Goal: Task Accomplishment & Management: Use online tool/utility

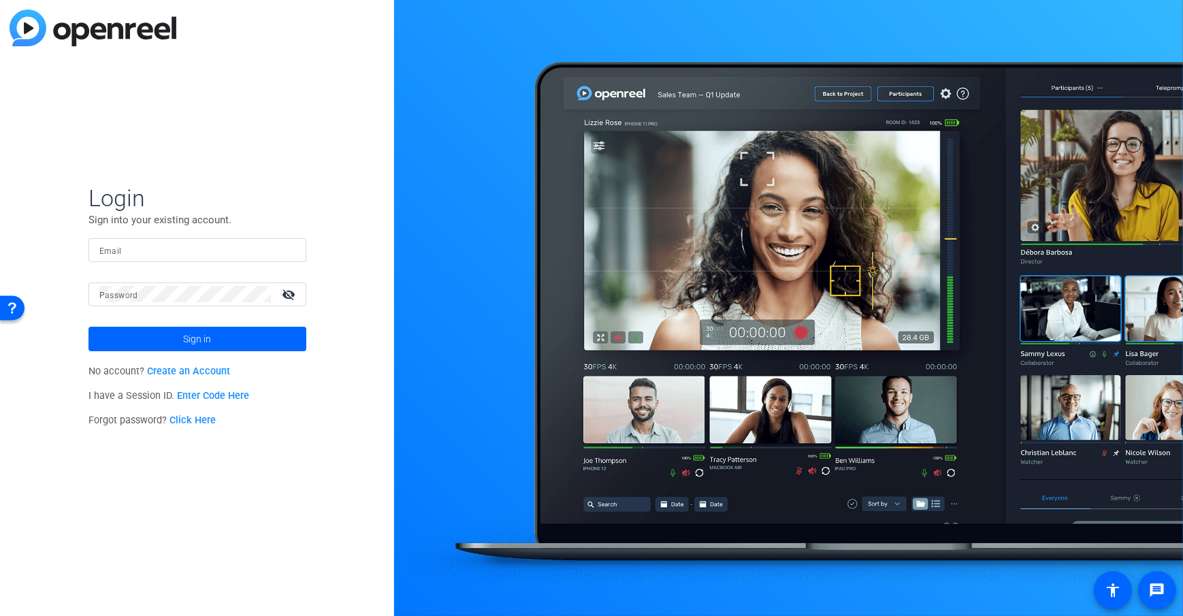
click at [176, 242] on input "Email" at bounding box center [197, 250] width 196 height 16
type input "[EMAIL_ADDRESS][DOMAIN_NAME]"
click at [144, 278] on mat-form-field "Email [EMAIL_ADDRESS][DOMAIN_NAME]" at bounding box center [198, 260] width 218 height 44
click at [144, 285] on div at bounding box center [185, 295] width 172 height 24
click at [163, 350] on span at bounding box center [198, 339] width 218 height 33
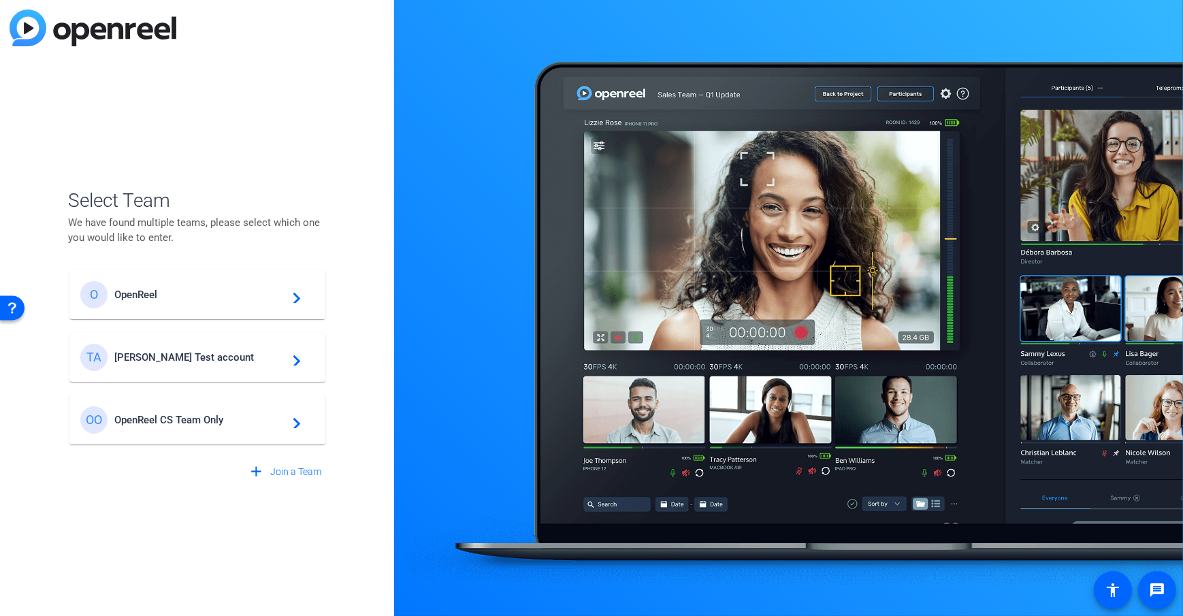
click at [207, 351] on span "[PERSON_NAME] Test account" at bounding box center [199, 357] width 170 height 12
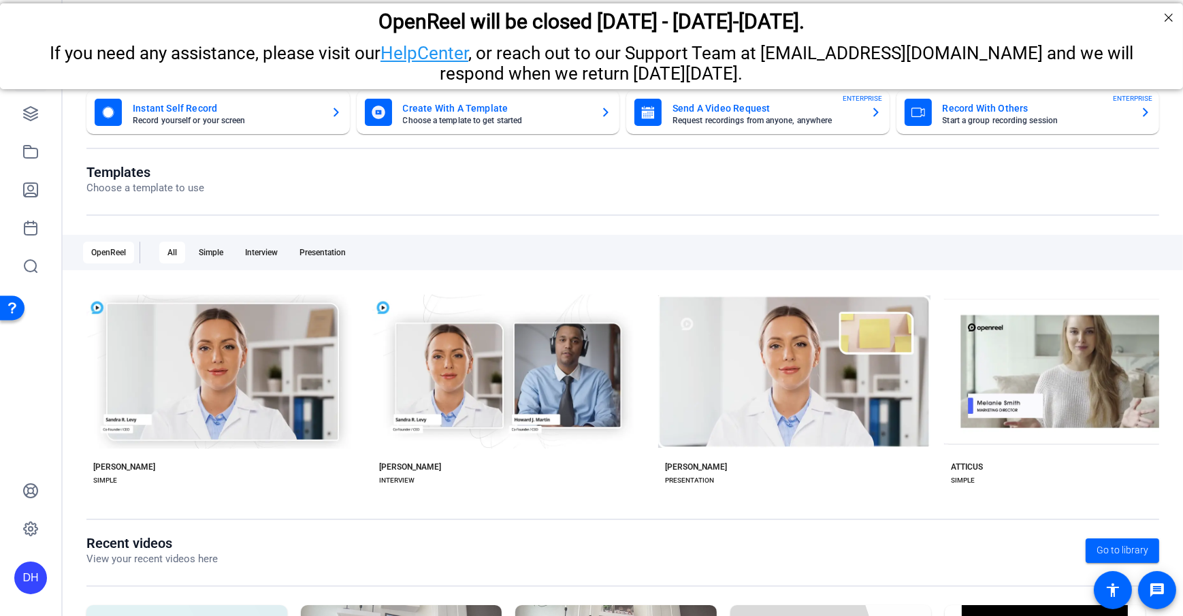
click at [344, 185] on openreel-page-title "Templates Choose a template to use" at bounding box center [622, 180] width 1073 height 32
click at [283, 167] on openreel-page-title "Templates Choose a template to use" at bounding box center [622, 180] width 1073 height 32
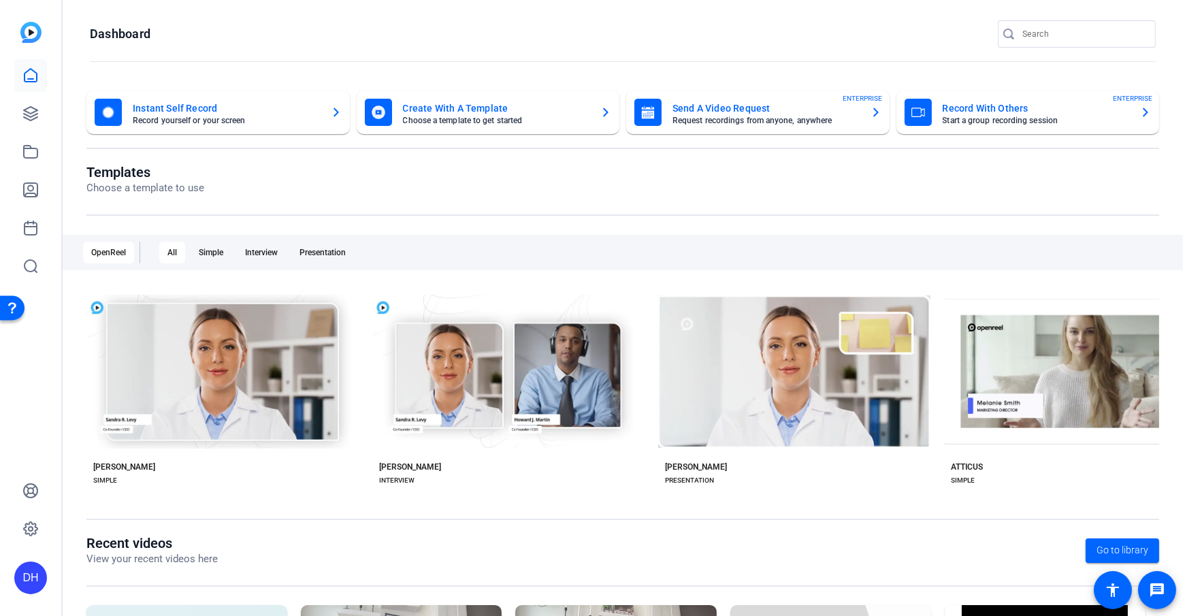
click at [193, 174] on h1 "Templates" at bounding box center [145, 172] width 118 height 16
click at [36, 116] on icon at bounding box center [31, 114] width 14 height 14
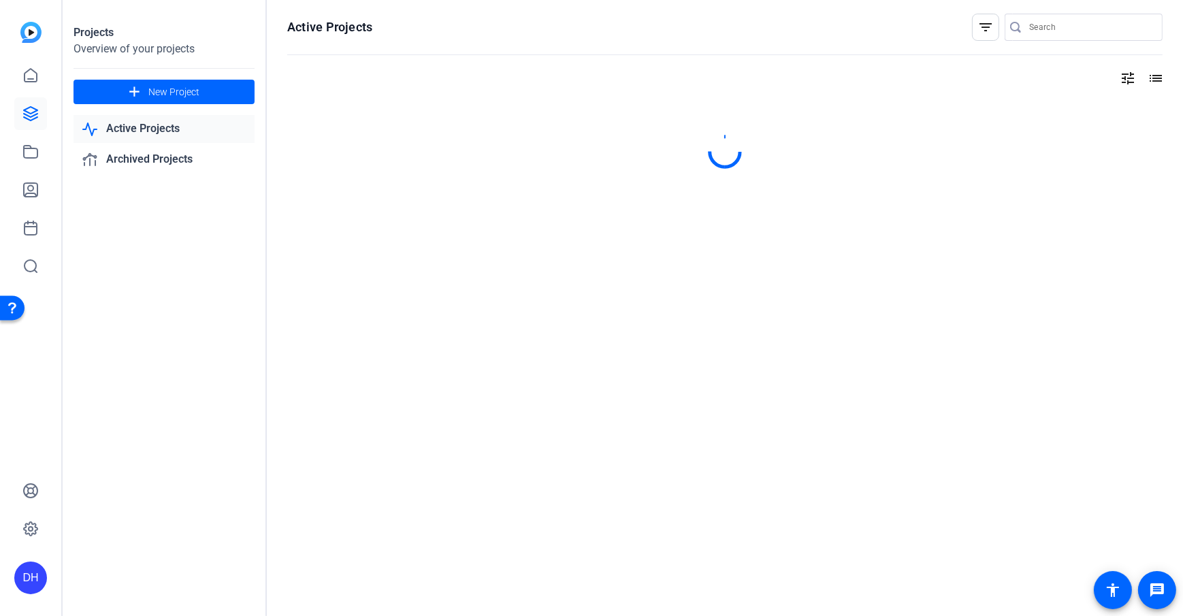
click at [169, 330] on div "Projects Overview of your projects add New Project Active Projects Archived Pro…" at bounding box center [165, 308] width 204 height 616
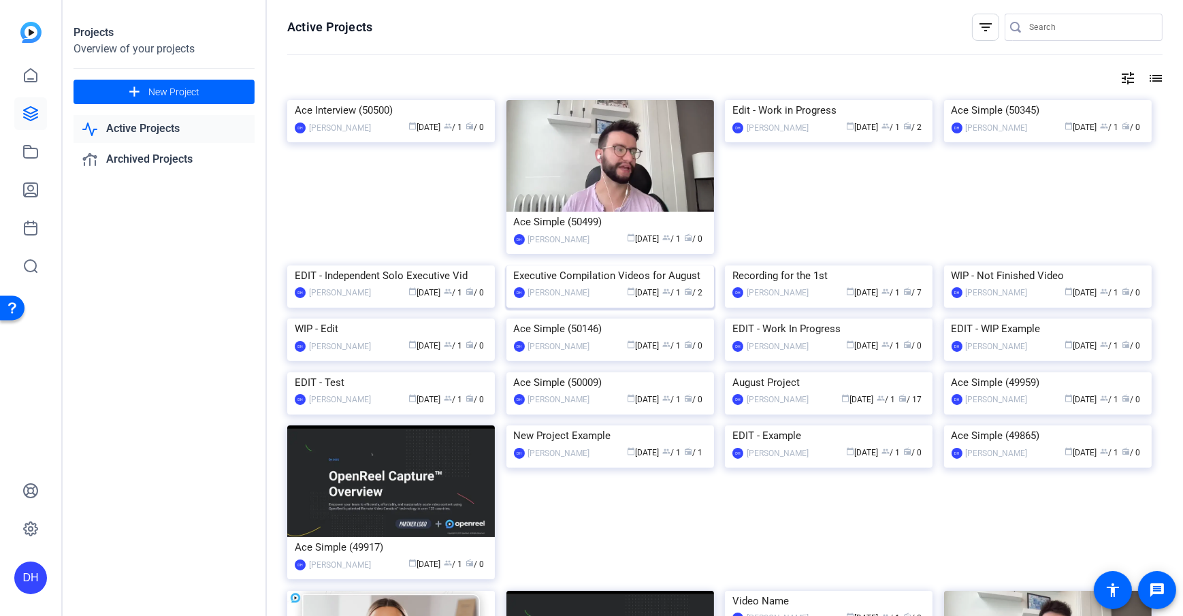
click at [609, 266] on img at bounding box center [611, 266] width 208 height 0
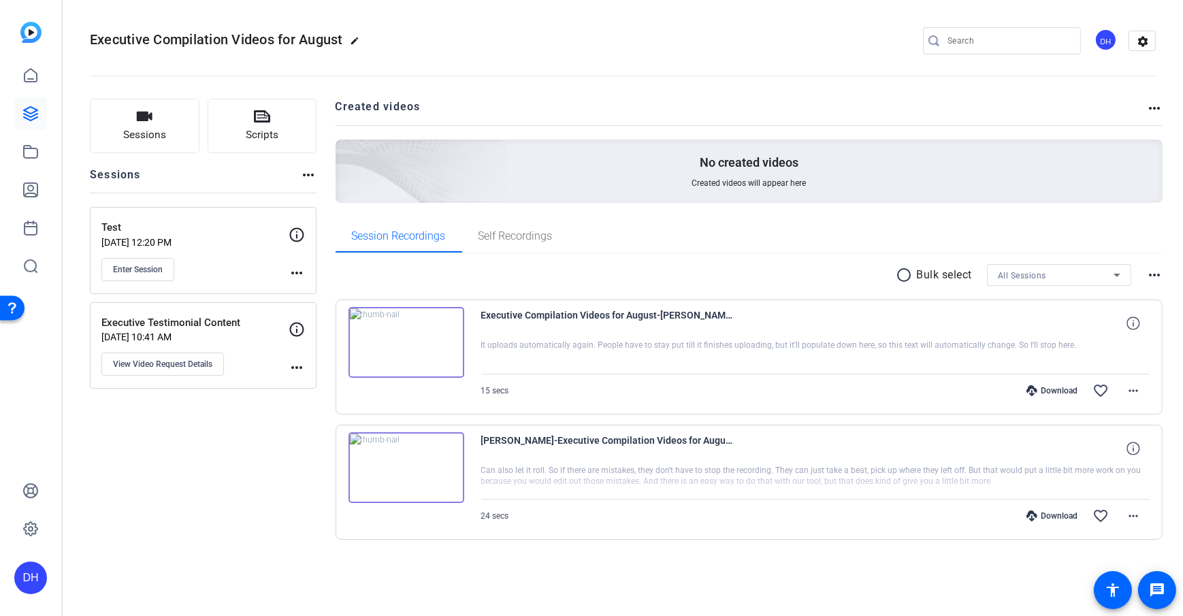
click at [326, 168] on div "Sessions Scripts Sessions more_horiz Test [DATE] 12:20 PM Enter Session more_ho…" at bounding box center [623, 341] width 1121 height 519
click at [368, 58] on openreel-divider-bar at bounding box center [623, 72] width 1066 height 42
click at [328, 85] on openreel-divider-bar at bounding box center [623, 72] width 1066 height 42
click at [125, 125] on button "Sessions" at bounding box center [145, 126] width 110 height 54
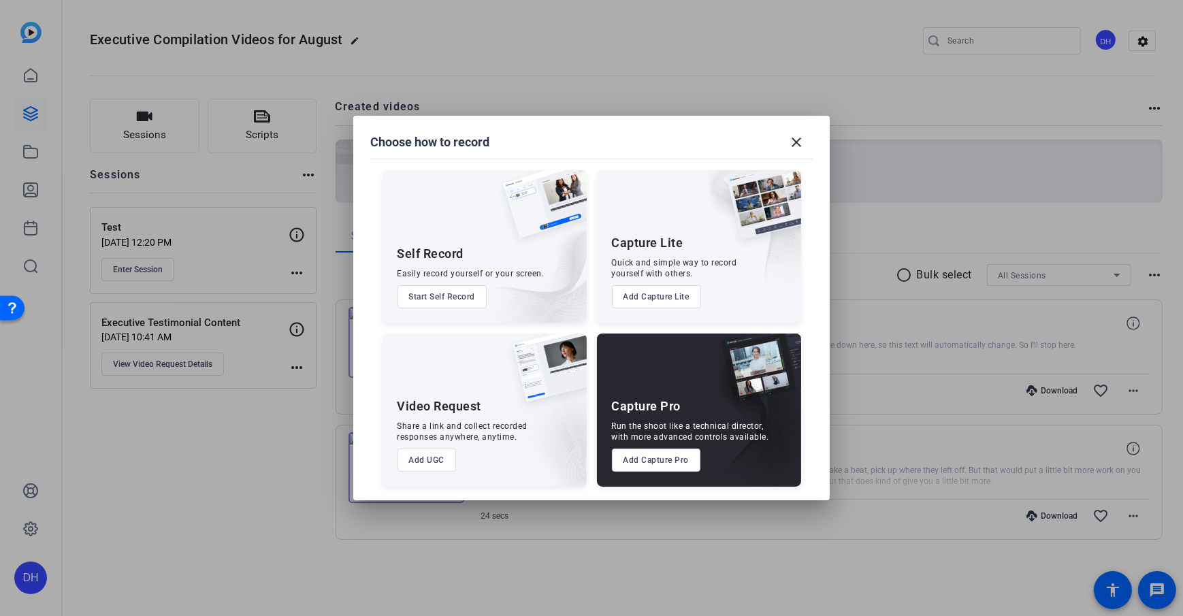
click at [672, 445] on button "Add Capture Pro" at bounding box center [656, 460] width 89 height 23
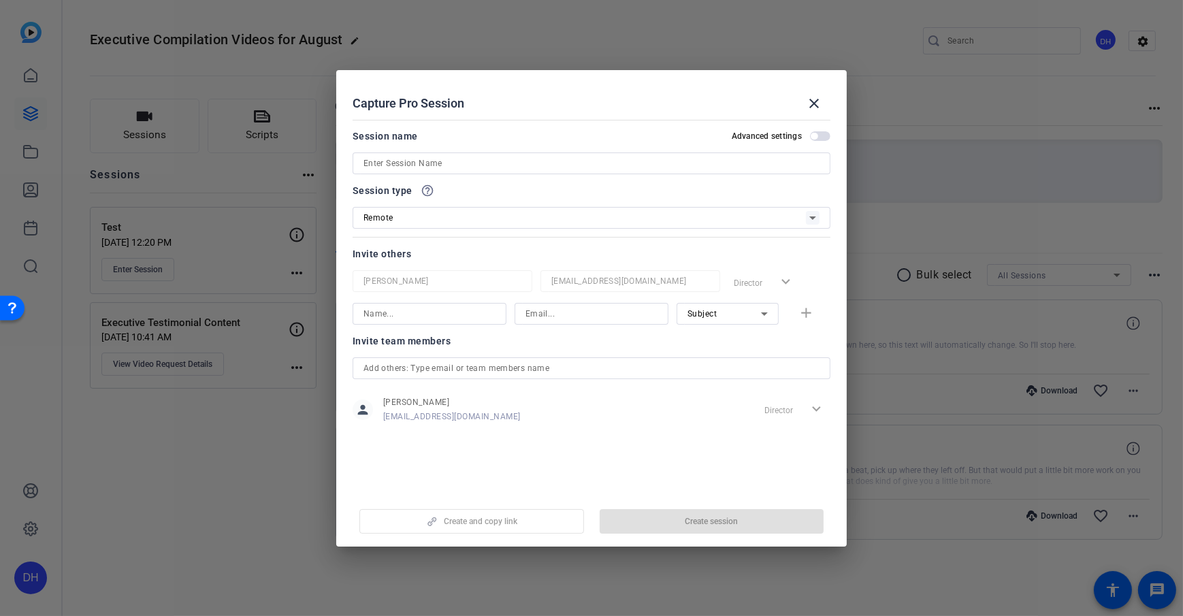
click at [389, 165] on input at bounding box center [592, 163] width 456 height 16
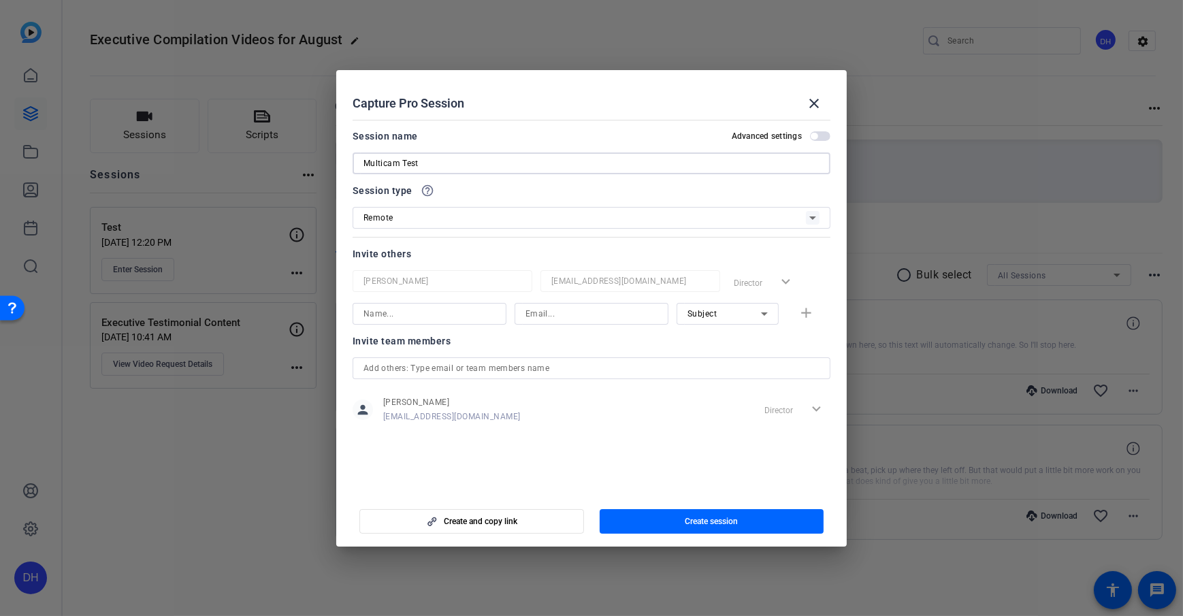
type input "Multicam Test"
click at [513, 123] on mat-dialog-content "Session name Advanced settings Multicam Test Session type help_outline Remote I…" at bounding box center [591, 303] width 511 height 378
drag, startPoint x: 349, startPoint y: 255, endPoint x: 432, endPoint y: 259, distance: 83.8
click at [432, 259] on mat-dialog-content "Session name Advanced settings Multicam Test Session type help_outline Remote I…" at bounding box center [591, 303] width 511 height 378
click at [693, 323] on div "Subject" at bounding box center [728, 314] width 80 height 22
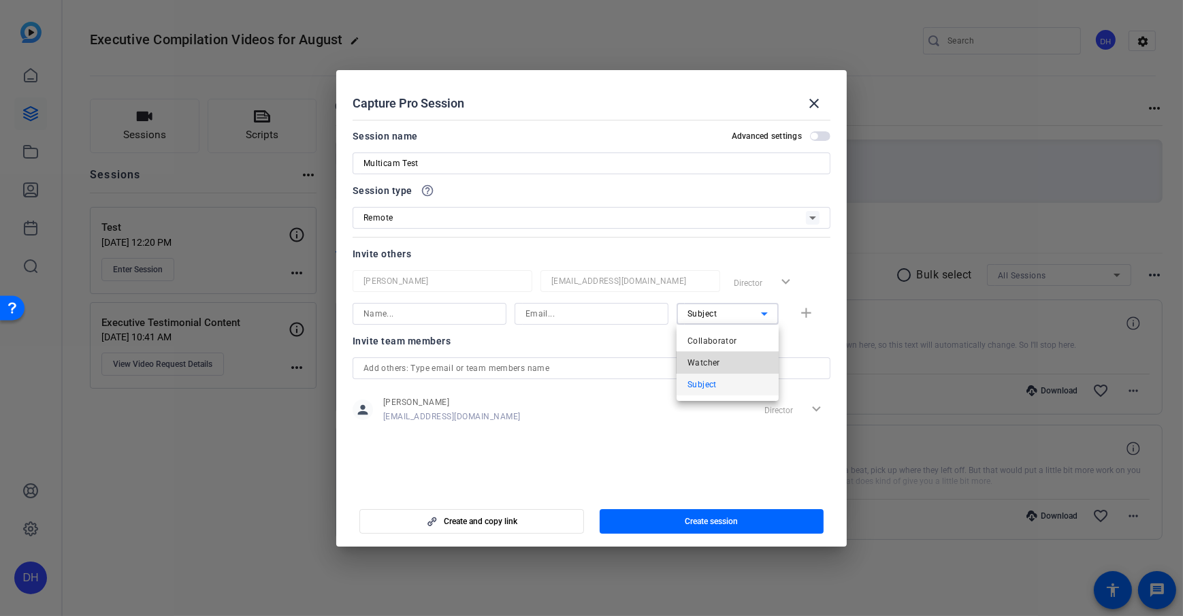
click at [719, 366] on span "Watcher" at bounding box center [704, 363] width 33 height 16
click at [701, 309] on span "Watcher" at bounding box center [704, 314] width 33 height 10
click at [729, 383] on mat-option "Subject" at bounding box center [728, 385] width 102 height 22
click at [651, 339] on div at bounding box center [592, 332] width 154 height 15
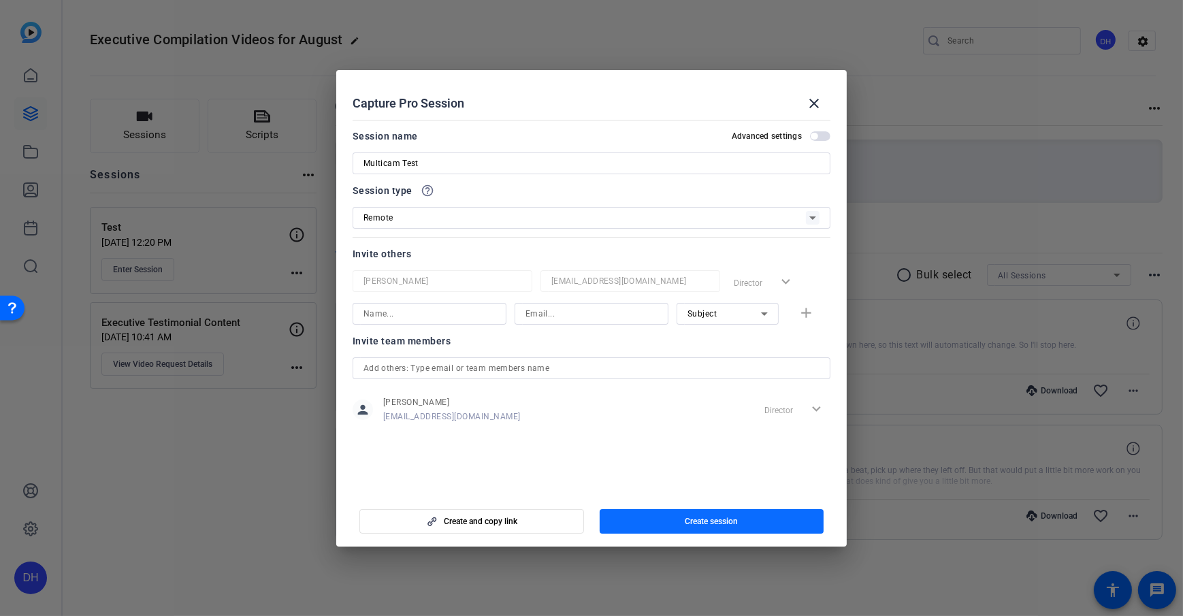
click at [676, 445] on span "button" at bounding box center [712, 521] width 225 height 33
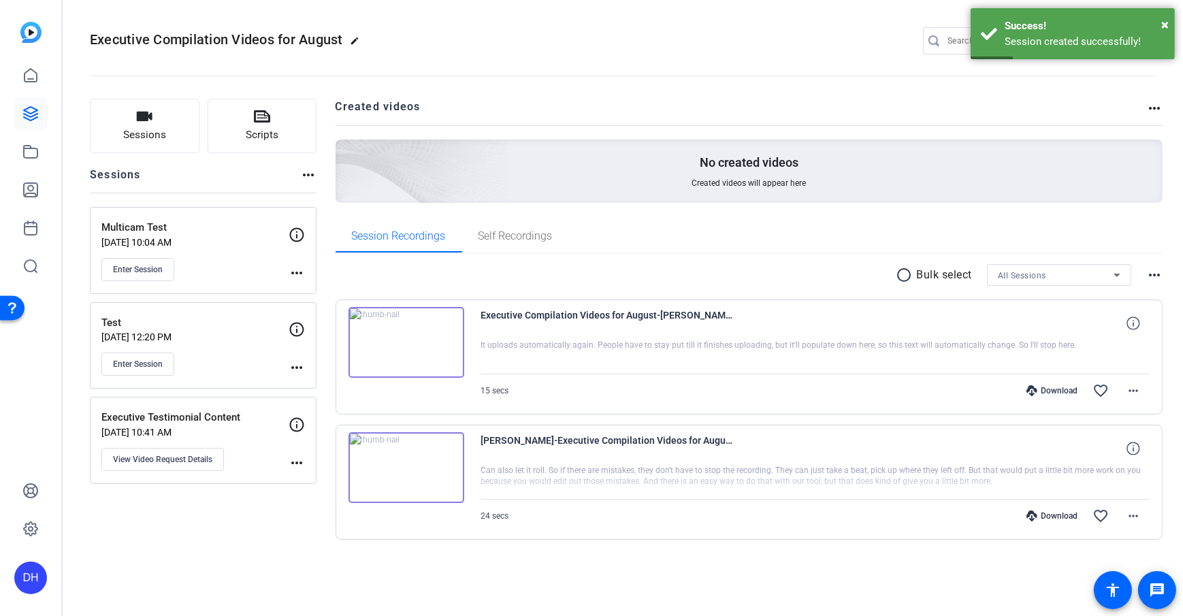
drag, startPoint x: 290, startPoint y: 271, endPoint x: 297, endPoint y: 268, distance: 7.3
click at [290, 270] on mat-icon "more_horiz" at bounding box center [297, 273] width 16 height 16
click at [317, 292] on span "Edit Session" at bounding box center [331, 293] width 62 height 16
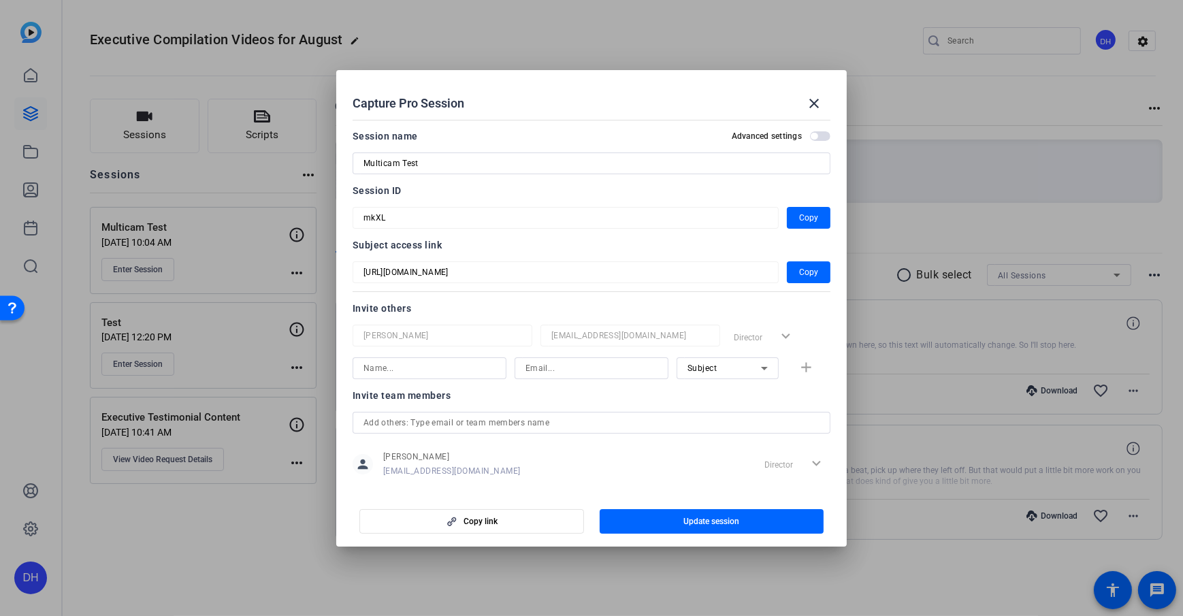
click at [352, 278] on mat-dialog-content "Session name Advanced settings Multicam Test Session ID mkXL Copy Subject acces…" at bounding box center [591, 303] width 511 height 378
click at [807, 269] on span "Copy" at bounding box center [808, 272] width 19 height 16
click at [799, 270] on span "Copy" at bounding box center [808, 272] width 19 height 16
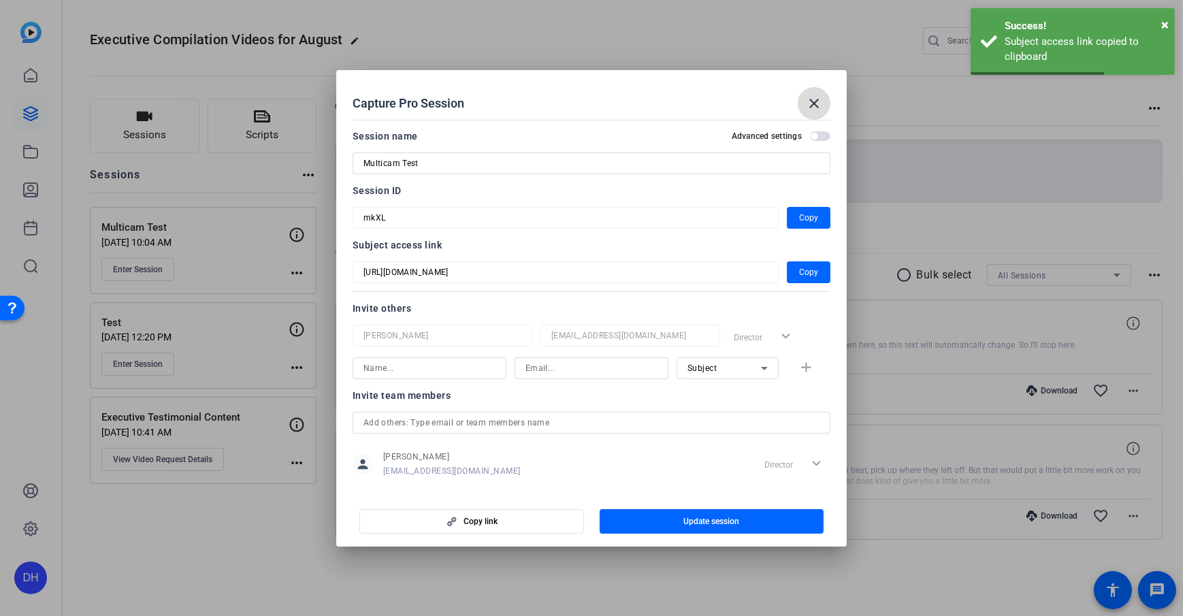
click at [805, 95] on span at bounding box center [814, 103] width 33 height 33
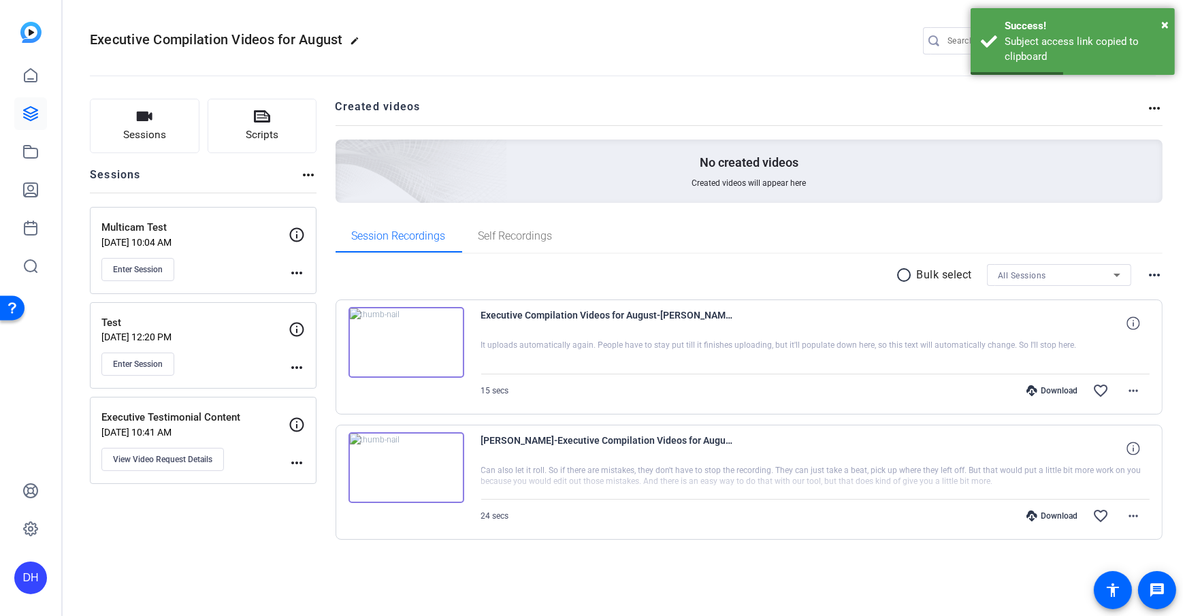
click at [328, 172] on div "Sessions Scripts Sessions more_horiz Multicam Test [DATE] 10:04 AM Enter Sessio…" at bounding box center [623, 341] width 1121 height 519
click at [108, 269] on button "Enter Session" at bounding box center [137, 269] width 73 height 23
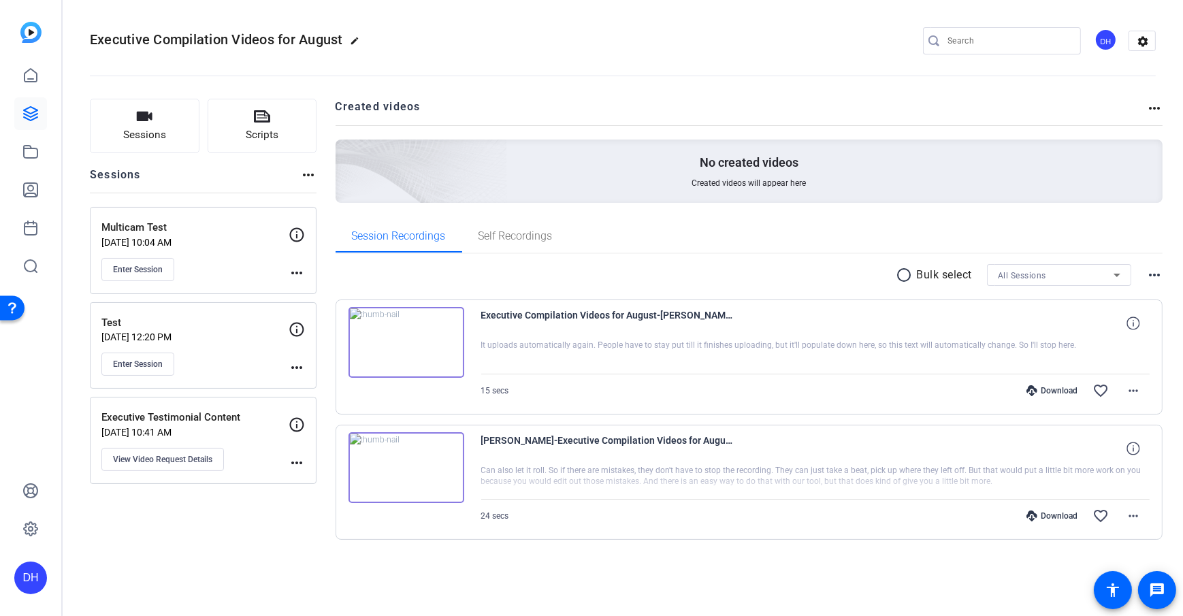
click at [38, 445] on div "DH" at bounding box center [30, 578] width 33 height 33
click at [164, 445] on span at bounding box center [180, 558] width 33 height 33
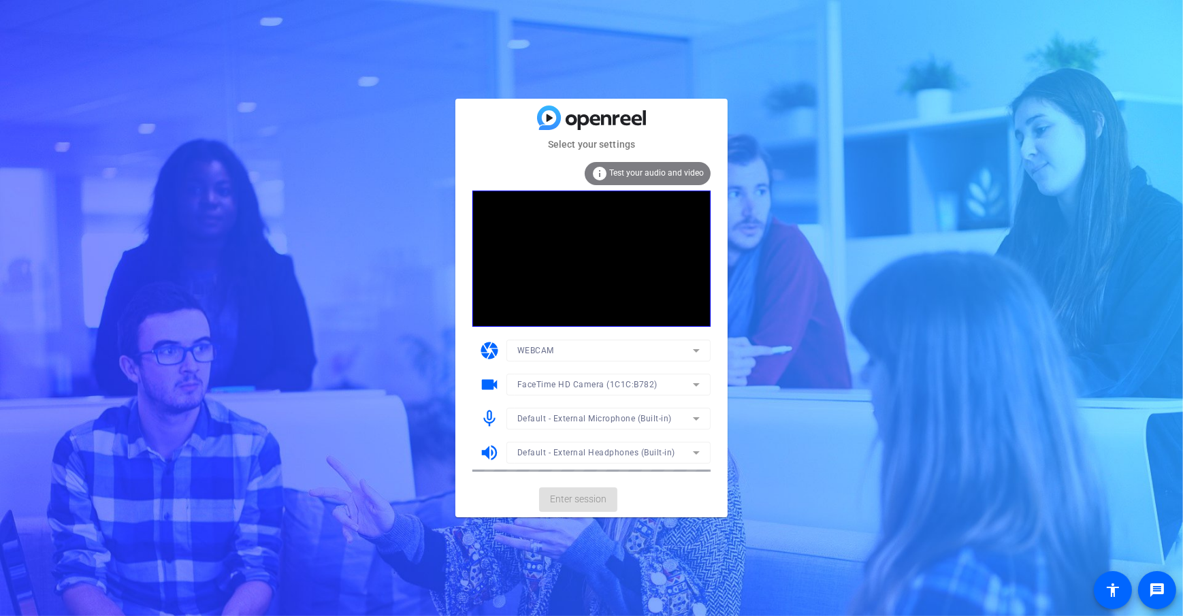
click at [722, 482] on mat-card-actions "Enter session" at bounding box center [592, 499] width 272 height 35
click at [600, 500] on span "Enter session" at bounding box center [578, 499] width 57 height 14
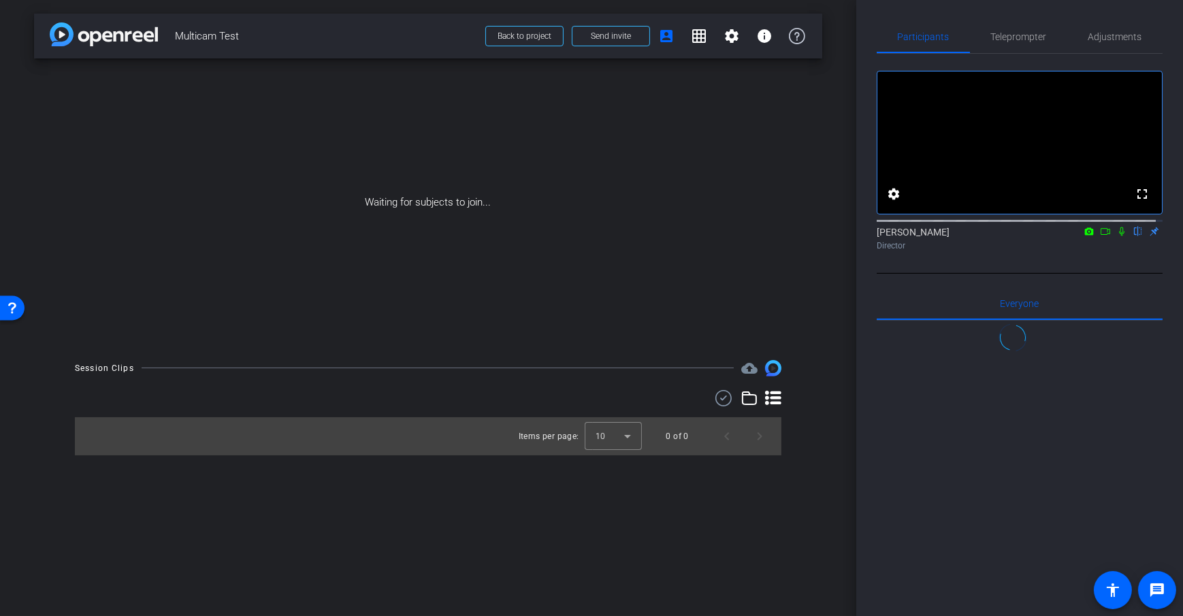
click at [843, 315] on div "arrow_back Multicam Test Back to project Send invite account_box grid_on settin…" at bounding box center [428, 308] width 857 height 616
click at [1117, 236] on icon at bounding box center [1122, 232] width 11 height 10
click at [1100, 236] on icon at bounding box center [1105, 232] width 11 height 10
click at [849, 334] on div "arrow_back Multicam Test Back to project Send invite account_box grid_on settin…" at bounding box center [428, 308] width 857 height 616
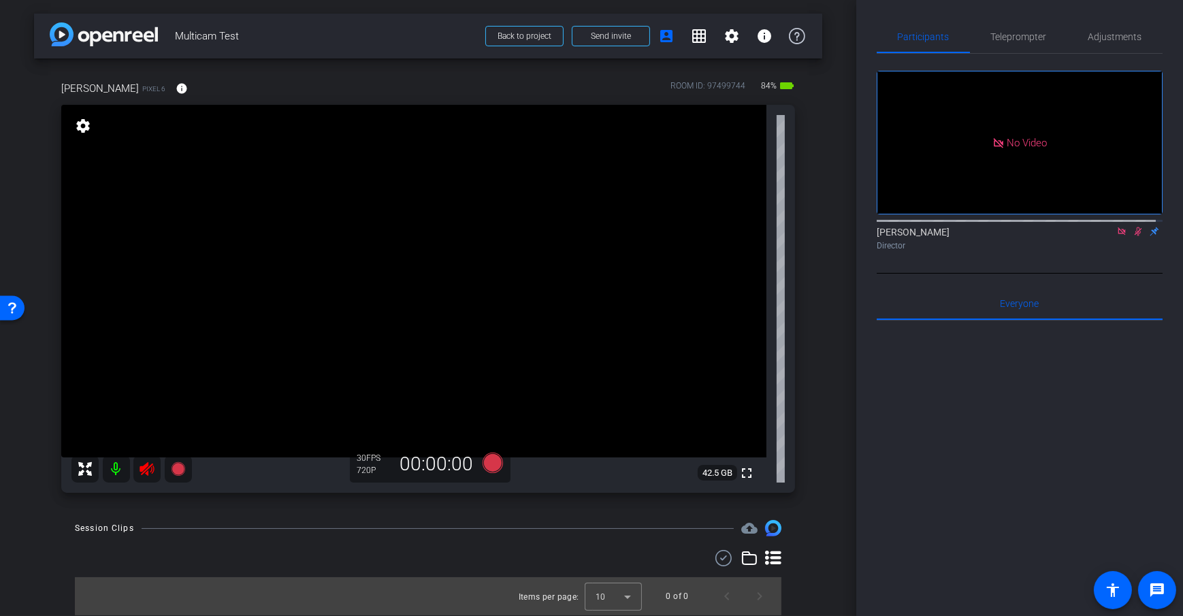
click at [114, 473] on mat-icon at bounding box center [116, 469] width 27 height 27
click at [850, 269] on div "arrow_back Multicam Test Back to project Send invite account_box grid_on settin…" at bounding box center [428, 308] width 857 height 616
click at [590, 40] on span at bounding box center [611, 36] width 77 height 33
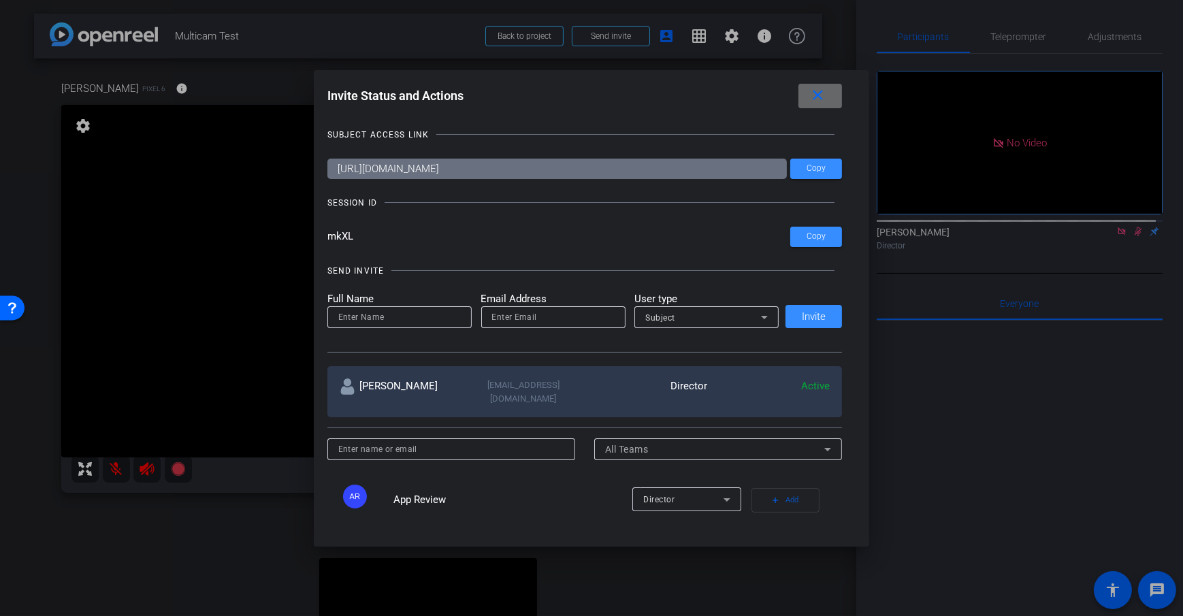
click at [827, 98] on mat-icon "close" at bounding box center [818, 95] width 17 height 17
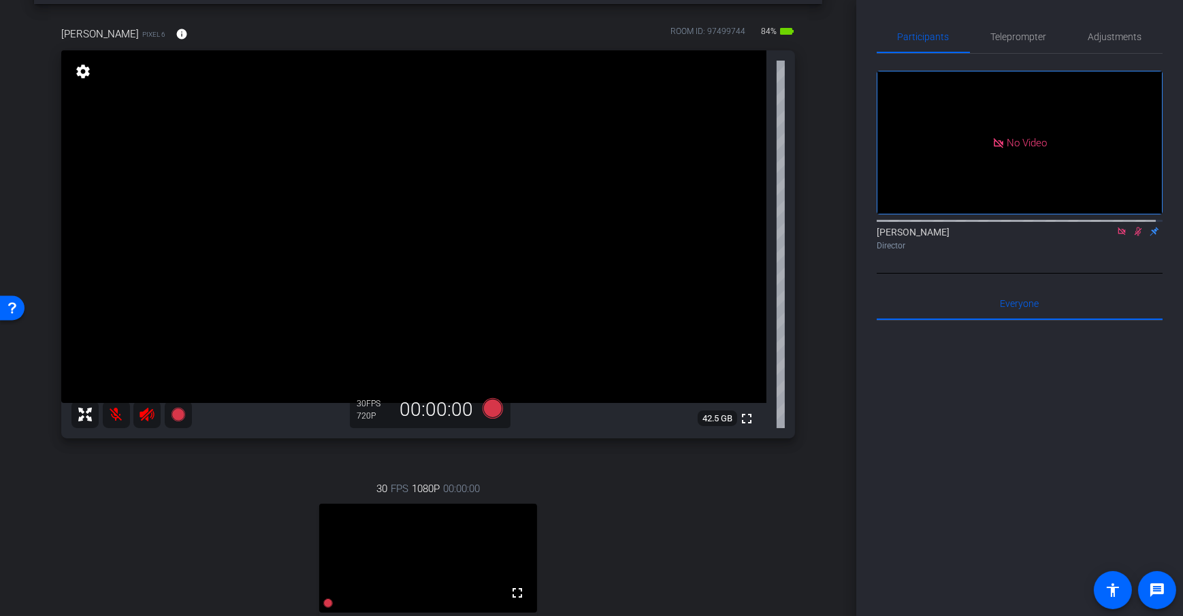
scroll to position [292, 0]
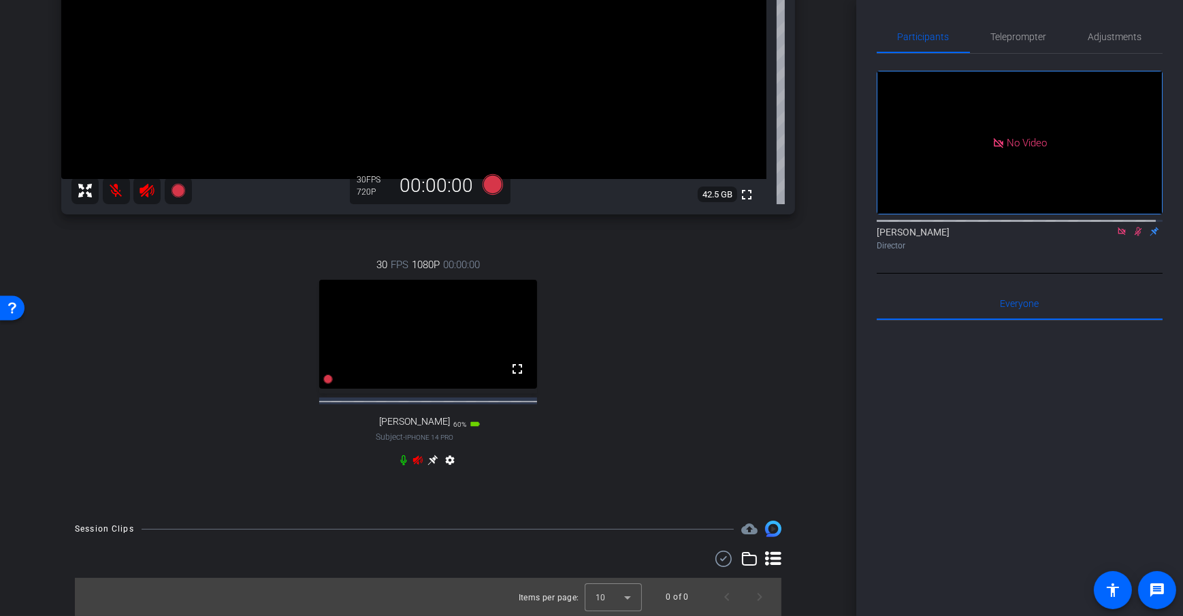
click at [398, 458] on icon at bounding box center [403, 460] width 11 height 11
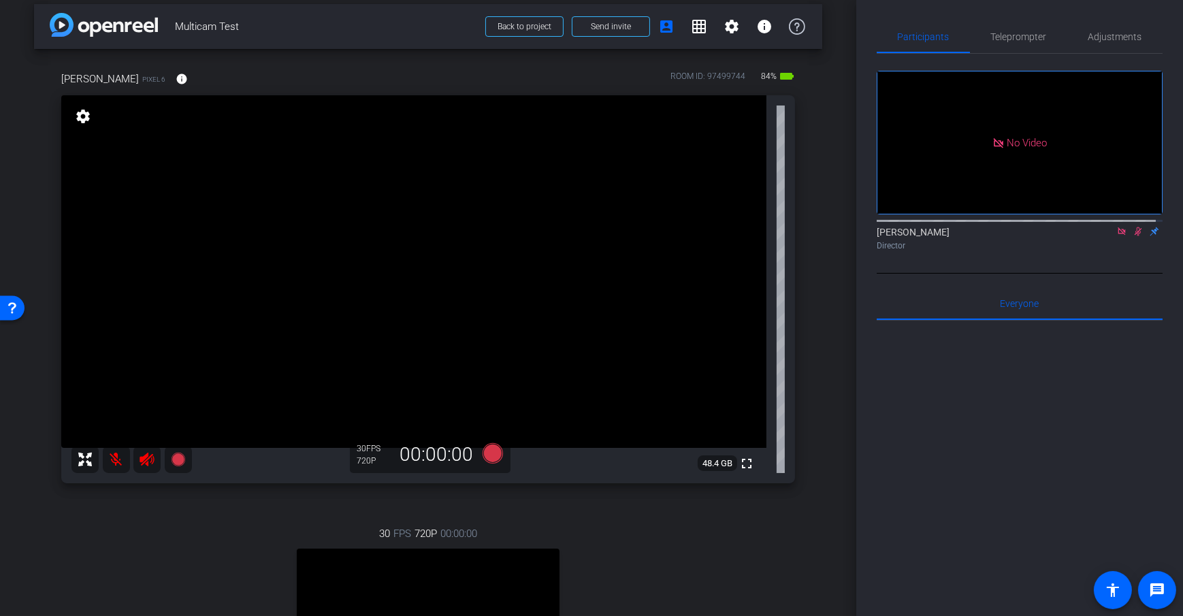
scroll to position [0, 0]
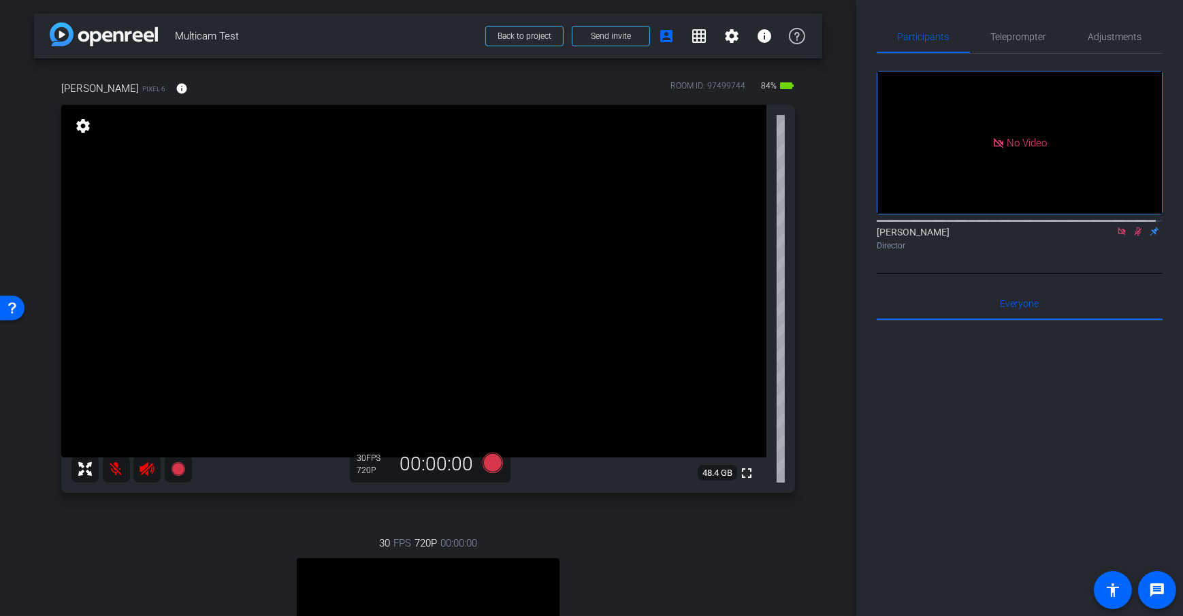
click at [841, 261] on div "arrow_back Multicam Test Back to project Send invite account_box grid_on settin…" at bounding box center [428, 308] width 857 height 616
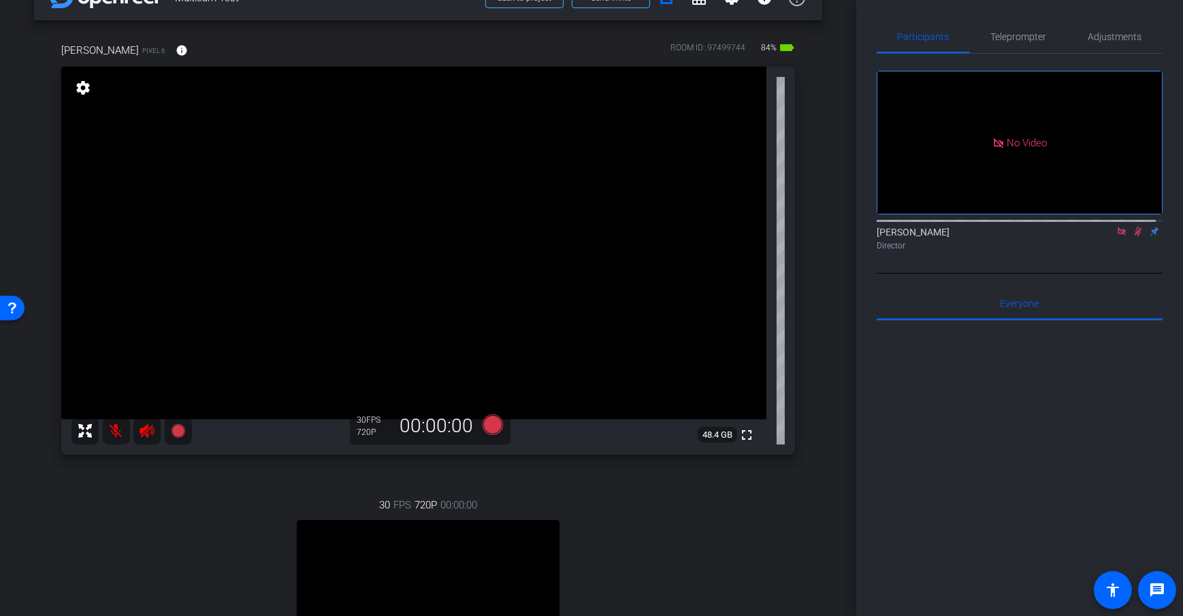
scroll to position [37, 0]
click at [836, 267] on div "arrow_back Multicam Test Back to project Send invite account_box grid_on settin…" at bounding box center [428, 271] width 857 height 616
click at [176, 53] on mat-icon "info" at bounding box center [182, 51] width 12 height 12
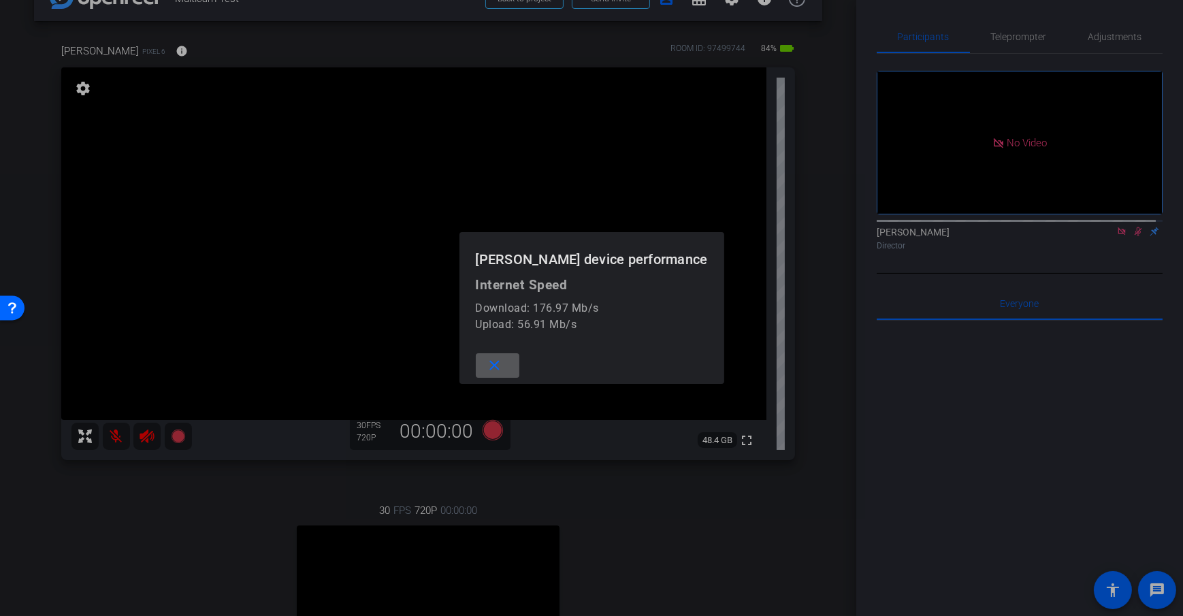
click at [513, 372] on span at bounding box center [498, 365] width 44 height 33
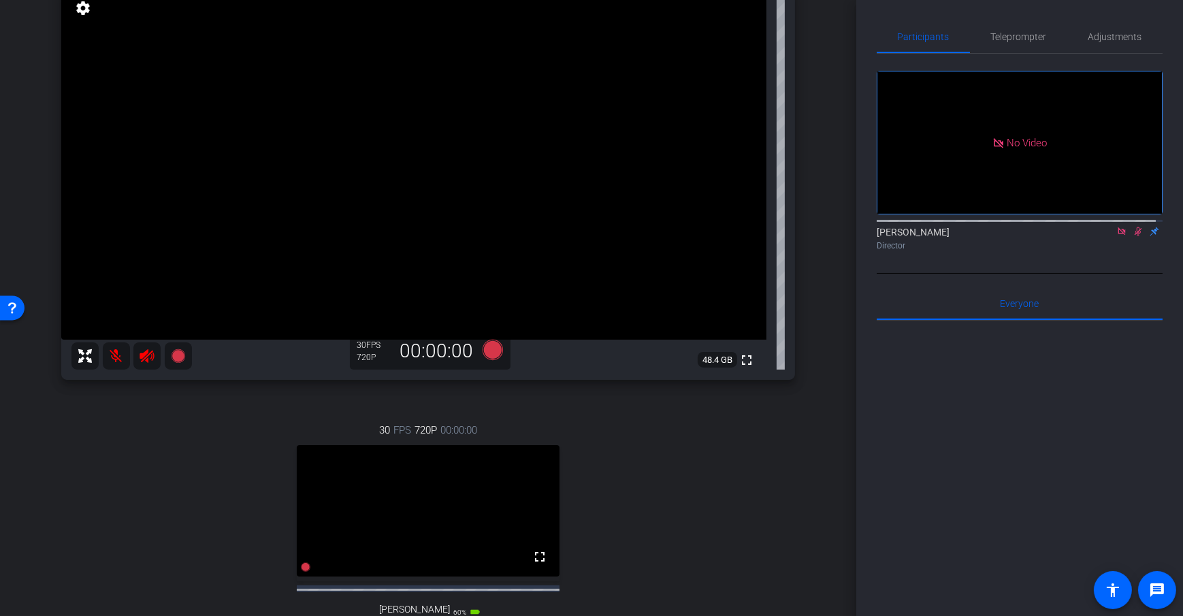
scroll to position [317, 0]
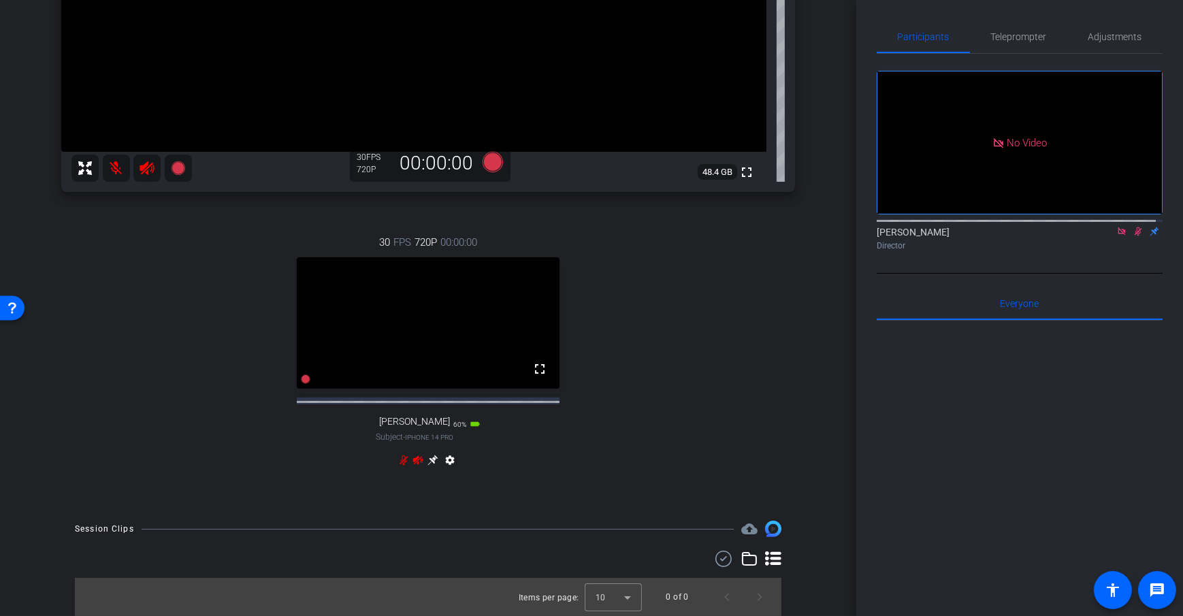
click at [430, 462] on icon at bounding box center [433, 461] width 10 height 10
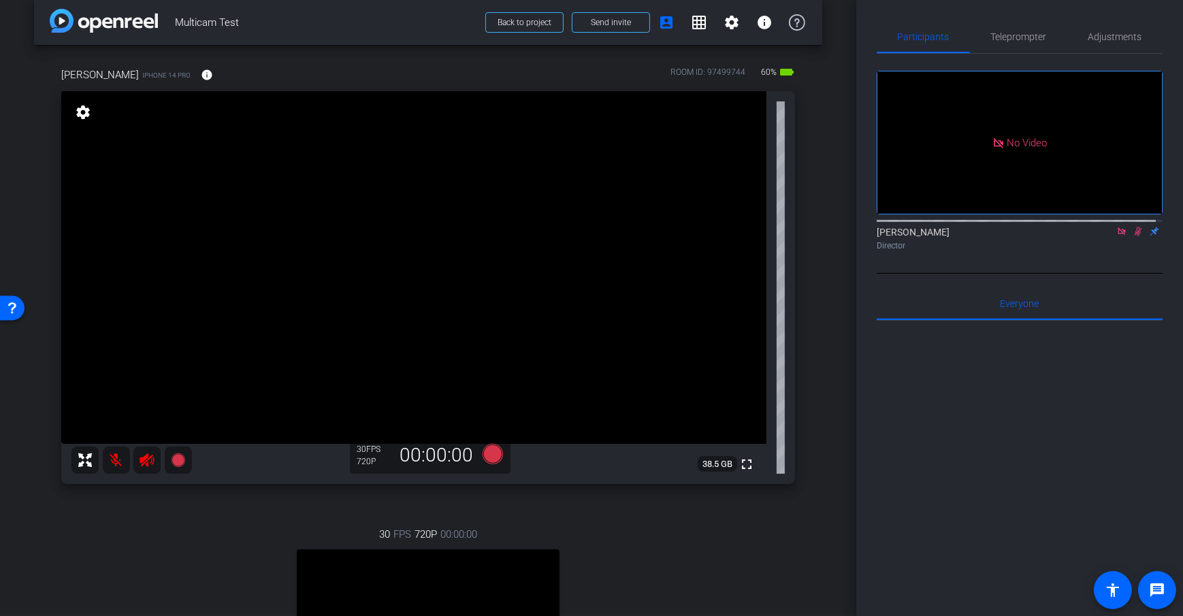
scroll to position [11, 0]
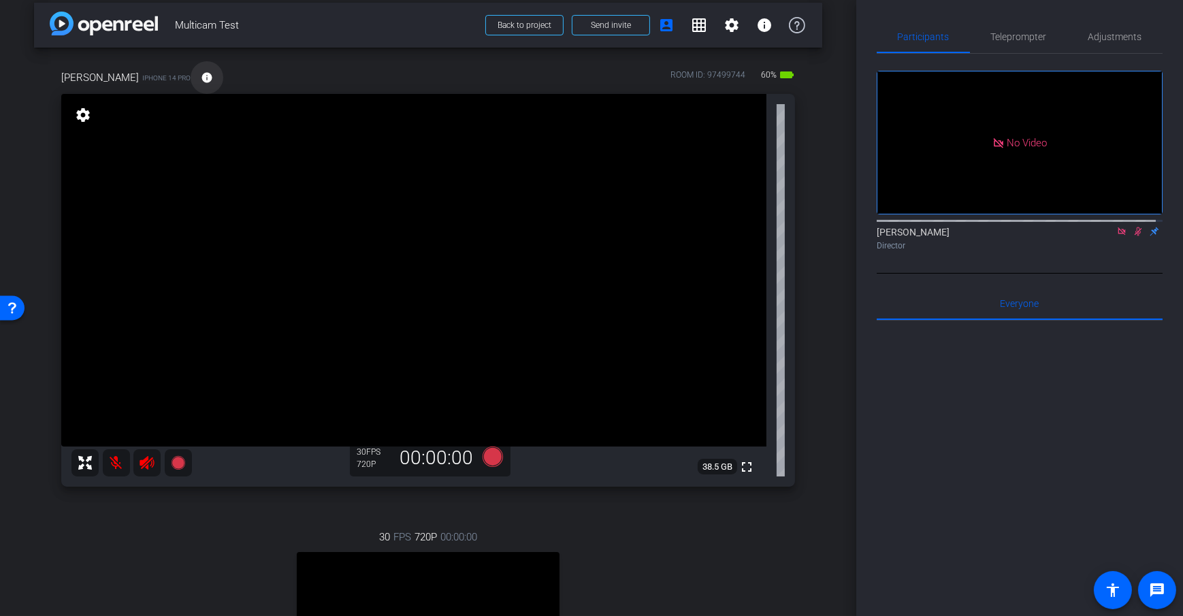
click at [191, 70] on span at bounding box center [207, 77] width 33 height 33
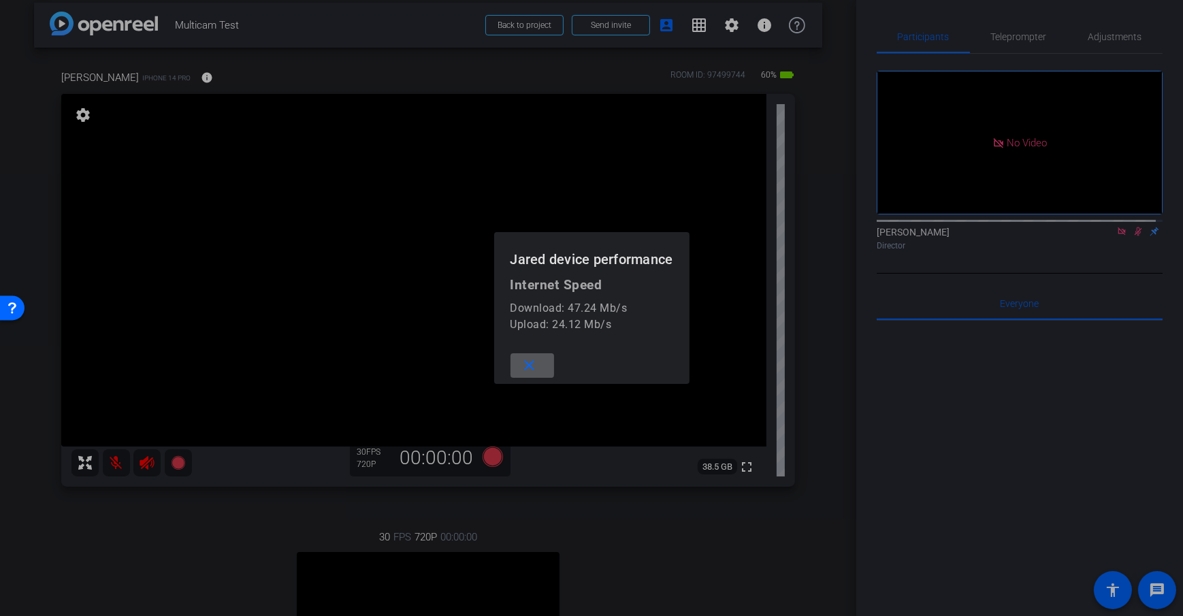
click at [522, 364] on mat-icon "close" at bounding box center [529, 365] width 17 height 17
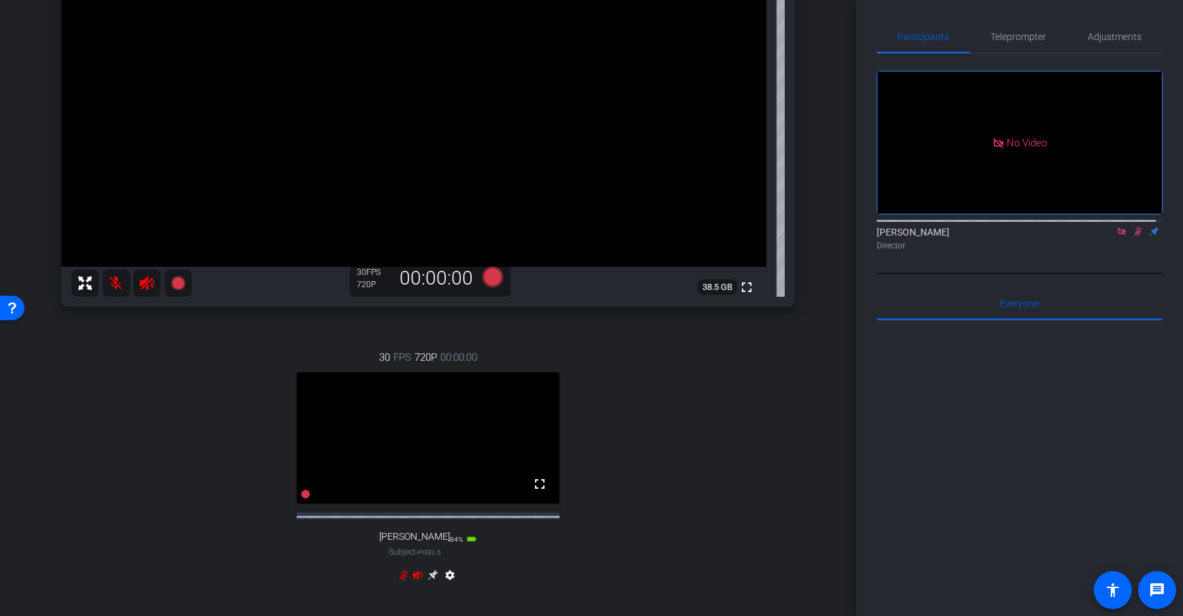
scroll to position [317, 0]
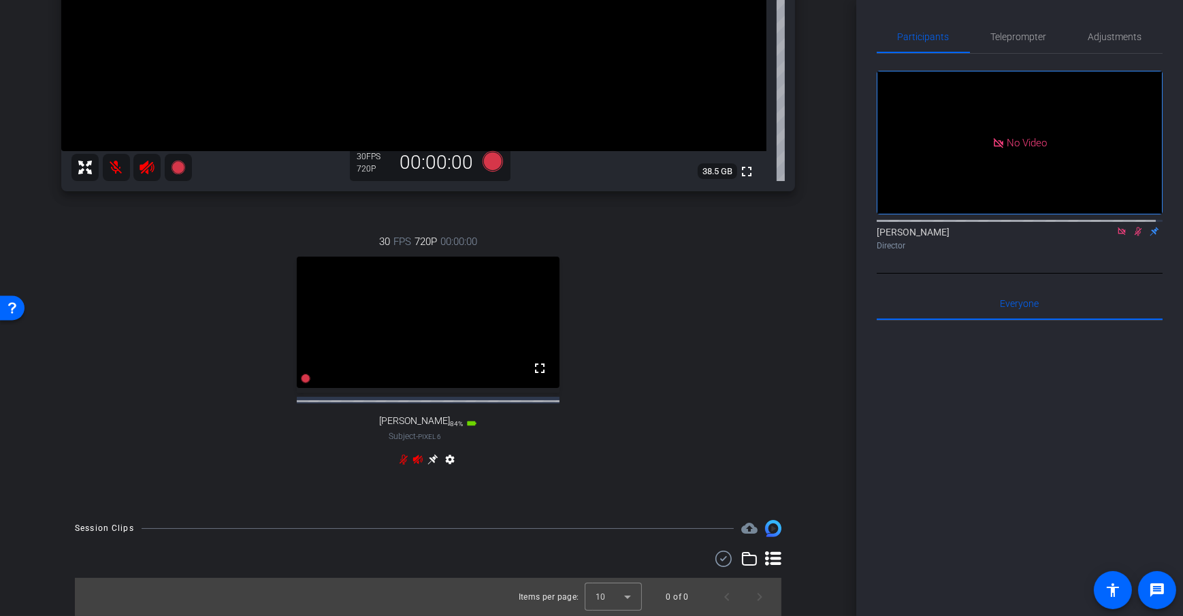
click at [428, 456] on icon at bounding box center [433, 459] width 11 height 11
click at [430, 462] on icon at bounding box center [433, 460] width 10 height 10
click at [429, 458] on icon at bounding box center [433, 460] width 10 height 10
click at [429, 460] on icon at bounding box center [433, 459] width 11 height 11
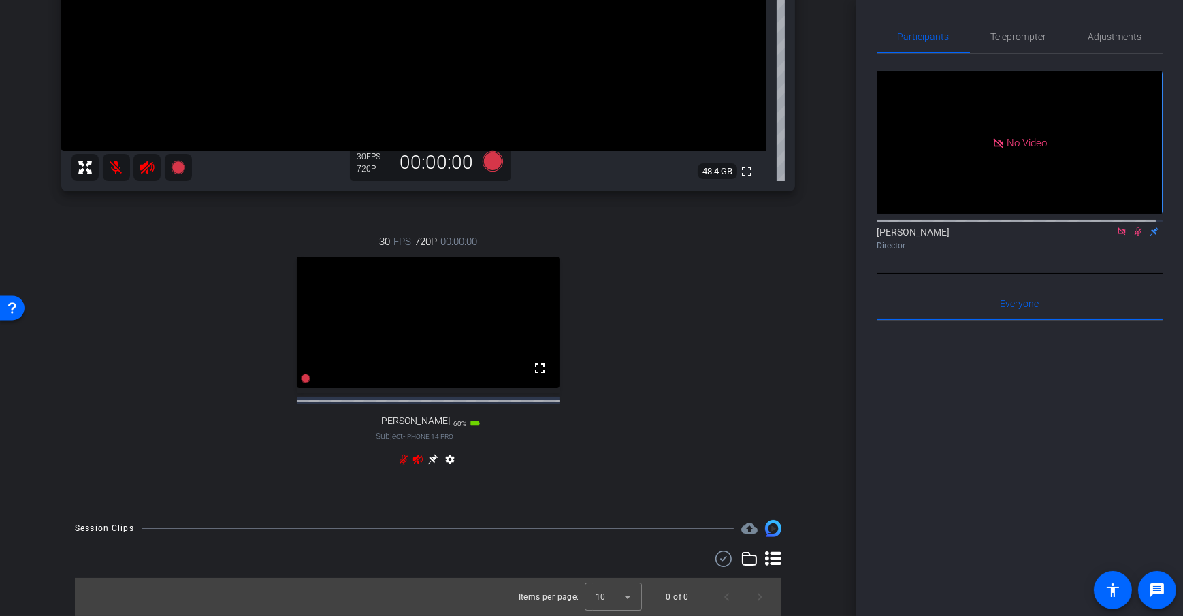
click at [429, 460] on icon at bounding box center [433, 459] width 11 height 11
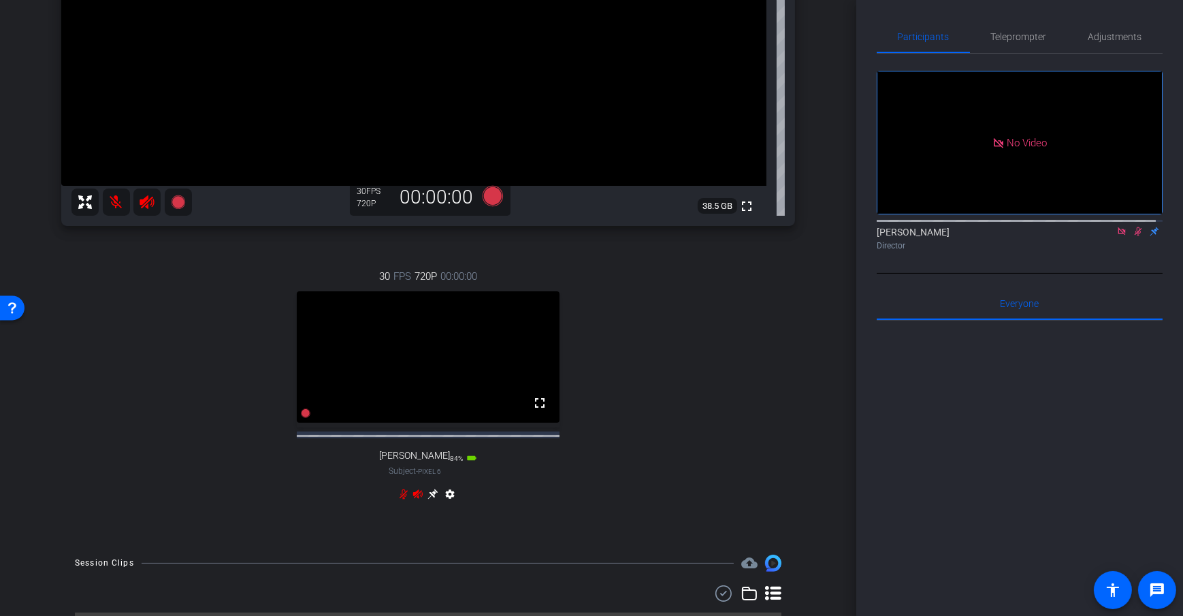
scroll to position [106, 0]
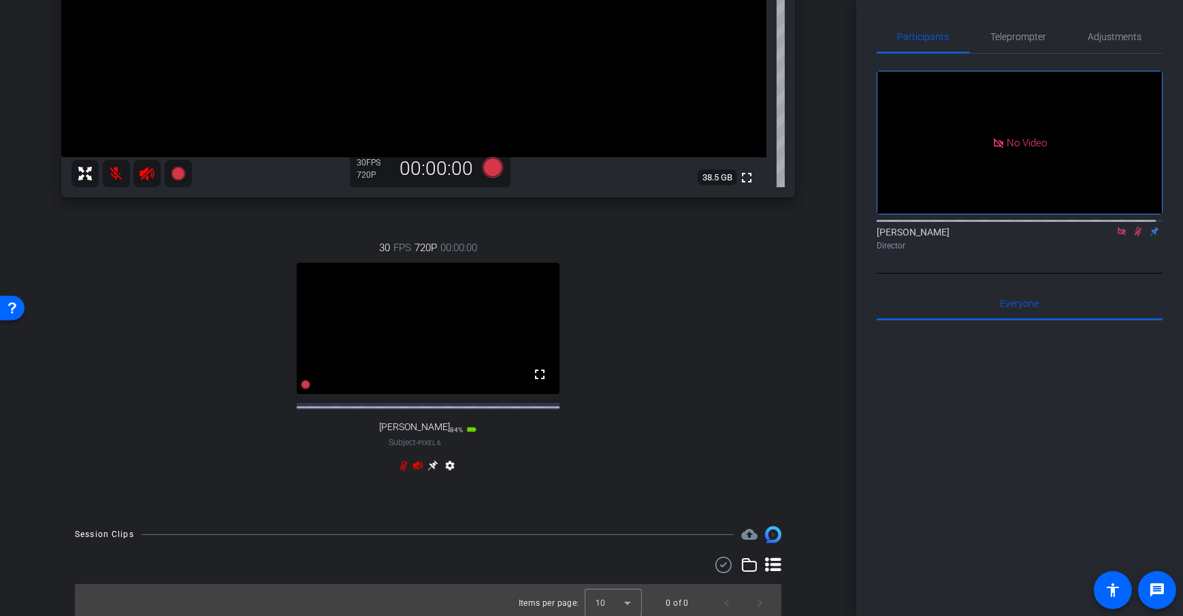
click at [430, 471] on icon at bounding box center [433, 465] width 11 height 11
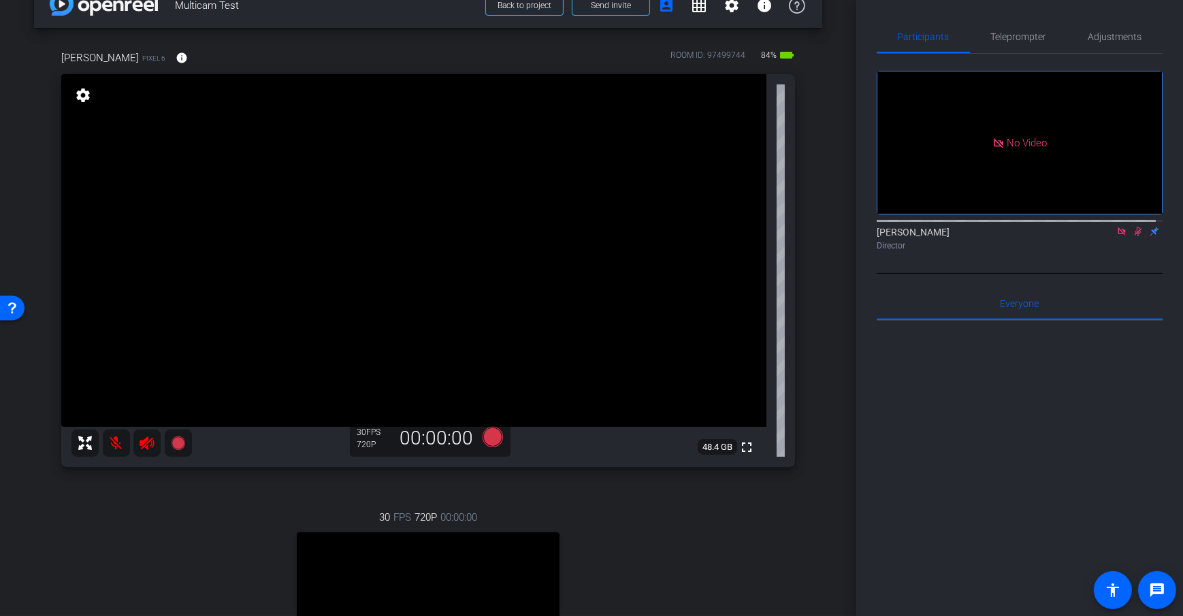
scroll to position [20, 0]
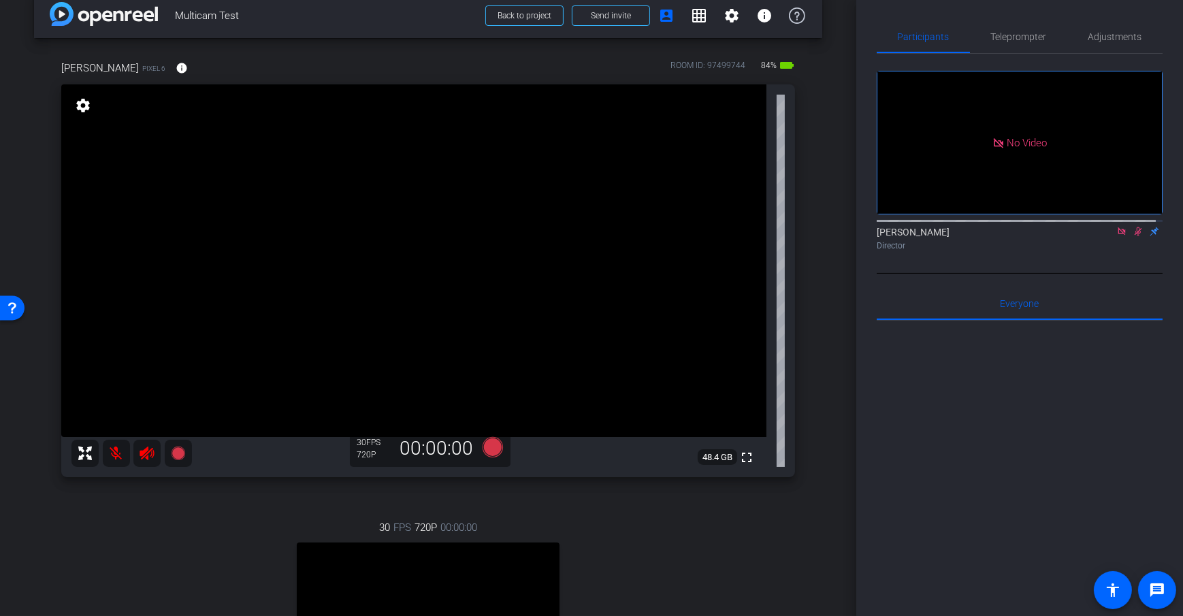
click at [833, 260] on div "arrow_back Multicam Test Back to project Send invite account_box grid_on settin…" at bounding box center [428, 288] width 857 height 616
click at [1109, 44] on span "Adjustments" at bounding box center [1116, 36] width 54 height 33
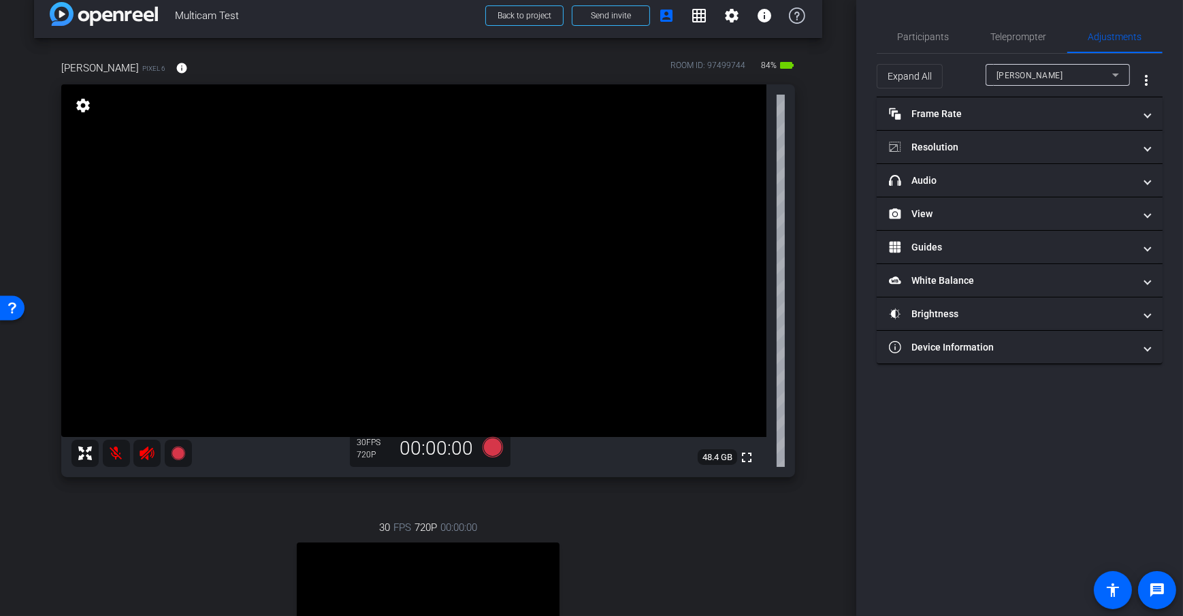
click at [959, 74] on div "Expand All" at bounding box center [931, 76] width 109 height 25
click at [1076, 83] on div "Dan H" at bounding box center [1055, 75] width 116 height 17
click at [1023, 106] on mat-option "Dan H" at bounding box center [1058, 102] width 144 height 22
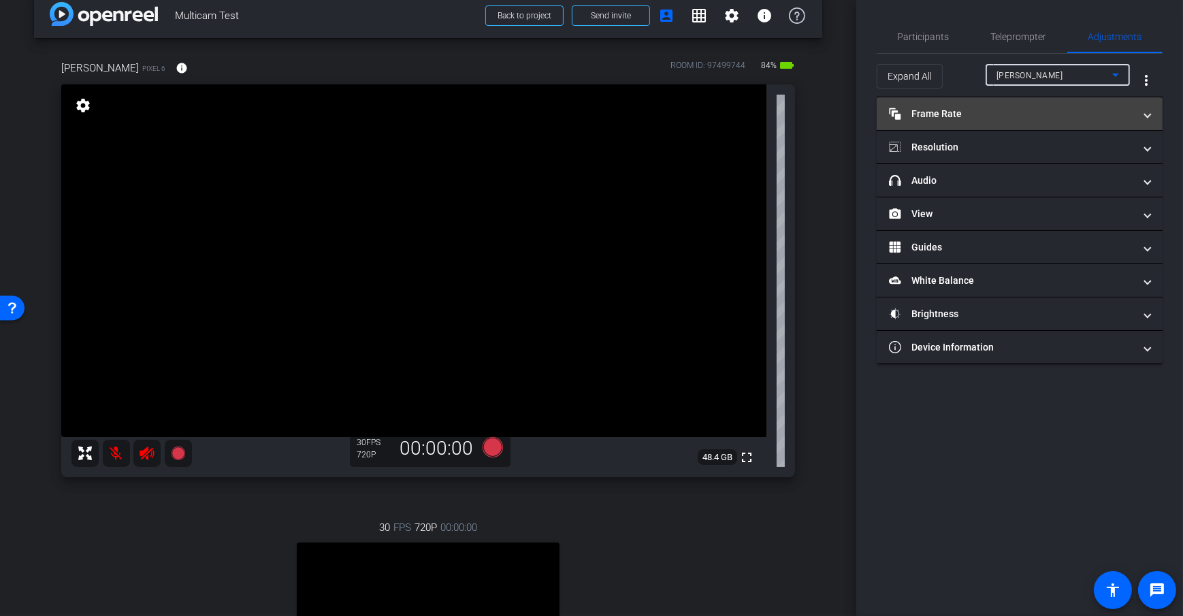
click at [994, 122] on mat-expansion-panel-header "Frame Rate Frame Rate" at bounding box center [1020, 113] width 286 height 33
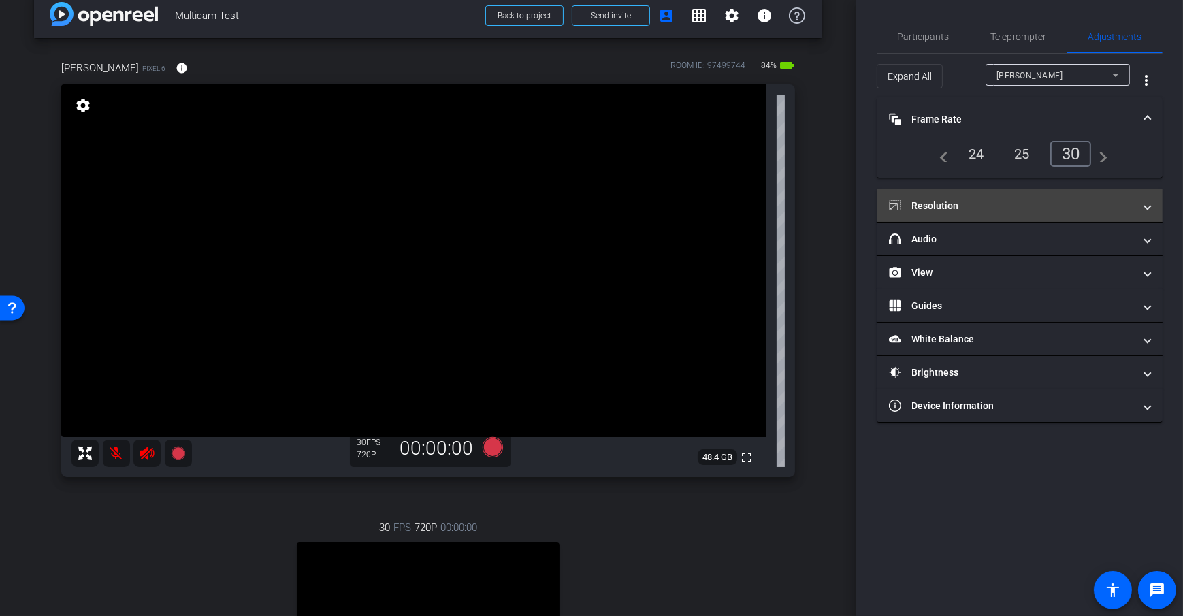
click at [980, 208] on mat-panel-title "Resolution" at bounding box center [1011, 206] width 245 height 14
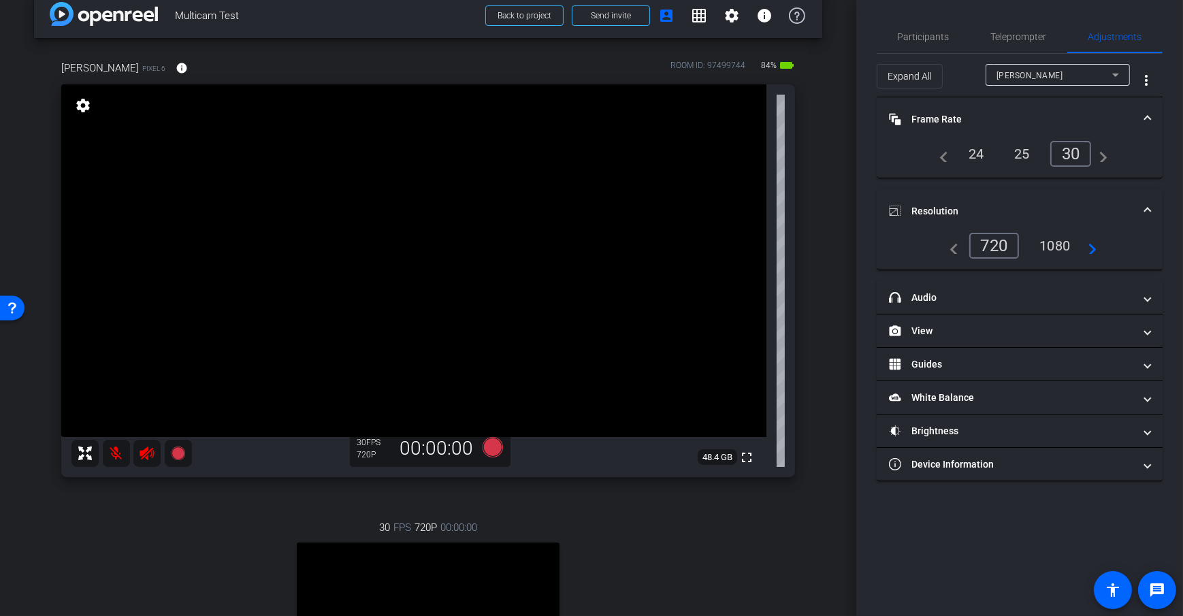
click at [1045, 247] on div "1080" at bounding box center [1055, 245] width 51 height 23
click at [1006, 88] on div at bounding box center [1058, 93] width 144 height 15
click at [1015, 75] on span "Dan H" at bounding box center [1030, 76] width 67 height 10
click at [1037, 131] on mat-option "Jared" at bounding box center [1058, 124] width 144 height 22
type input "1000"
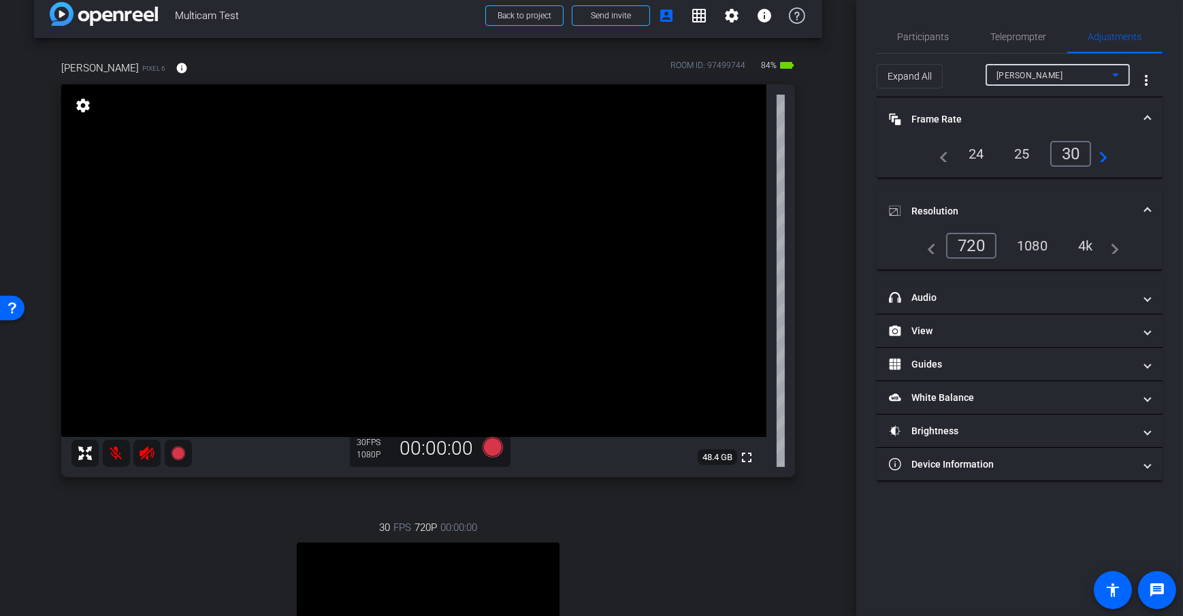
click at [978, 163] on div "24" at bounding box center [977, 153] width 36 height 23
click at [1072, 159] on div "30" at bounding box center [1074, 153] width 36 height 23
click at [1026, 72] on div "Jared" at bounding box center [1055, 75] width 116 height 17
click at [1016, 106] on span "Dan H" at bounding box center [1031, 102] width 69 height 16
click at [816, 291] on div "arrow_back Multicam Test Back to project Send invite account_box grid_on settin…" at bounding box center [428, 288] width 857 height 616
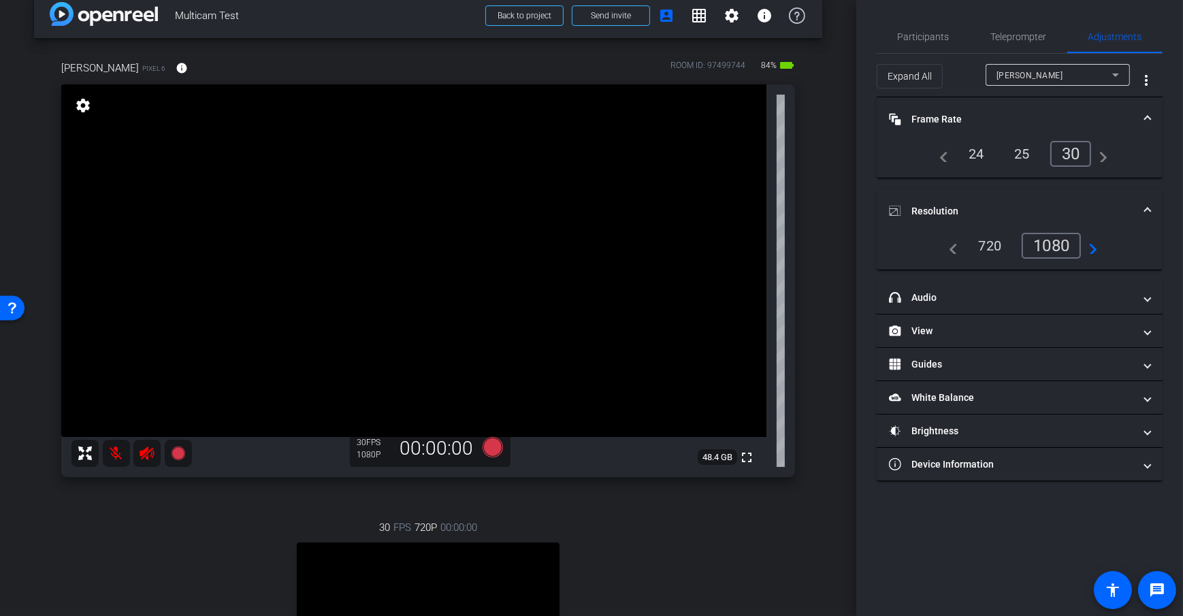
click at [819, 240] on div "arrow_back Multicam Test Back to project Send invite account_box grid_on settin…" at bounding box center [428, 288] width 857 height 616
click at [819, 271] on div "arrow_back Multicam Test Back to project Send invite account_box grid_on settin…" at bounding box center [428, 288] width 857 height 616
click at [1027, 69] on div "Dan H" at bounding box center [1055, 75] width 116 height 17
click at [1117, 48] on span "Adjustments" at bounding box center [1116, 36] width 54 height 33
click at [903, 35] on span "Participants" at bounding box center [924, 37] width 52 height 10
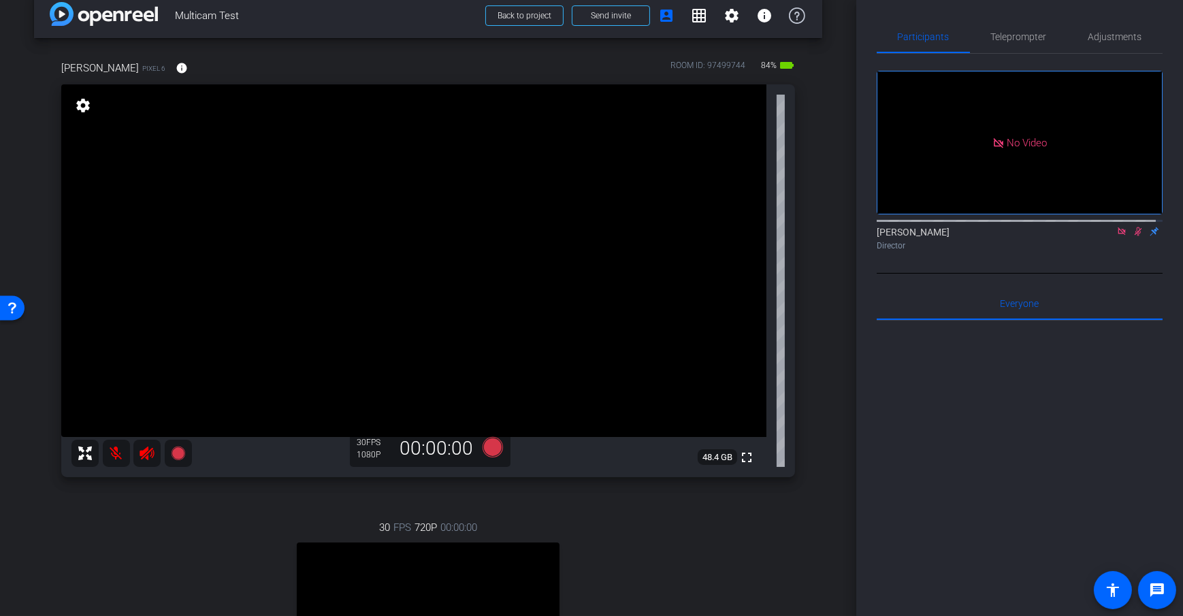
drag, startPoint x: 815, startPoint y: 236, endPoint x: 816, endPoint y: 267, distance: 31.3
click at [815, 236] on div "Dan H Pixel 6 info ROOM ID: 97499744 84% battery_std fullscreen settings 48.4 G…" at bounding box center [428, 415] width 788 height 754
click at [489, 450] on icon at bounding box center [493, 447] width 20 height 20
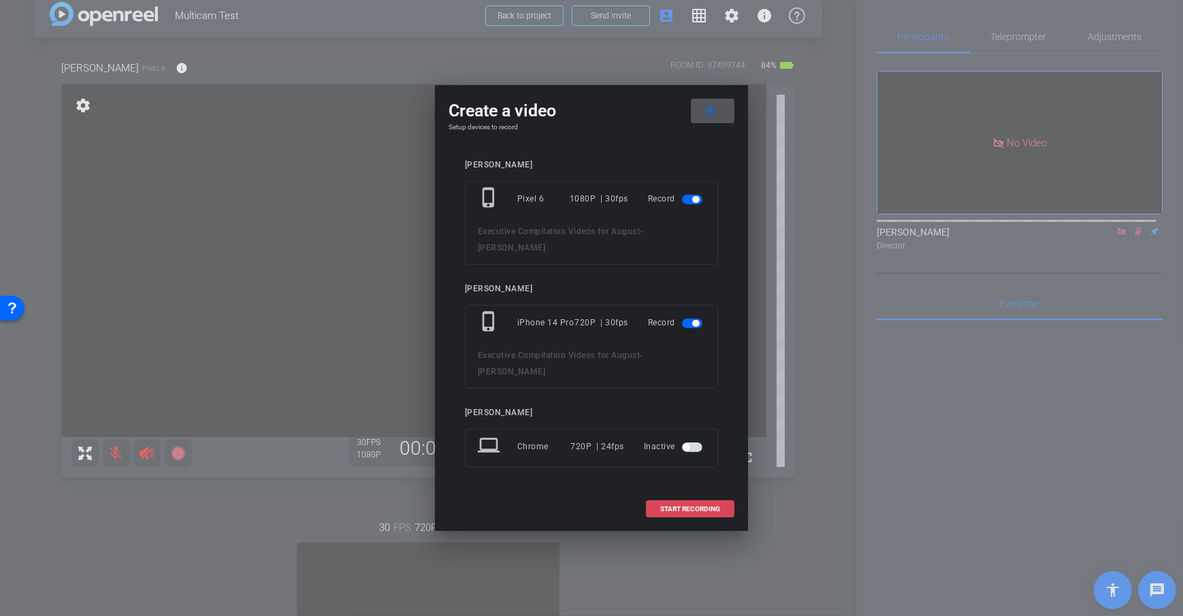
click at [652, 493] on span at bounding box center [690, 509] width 87 height 33
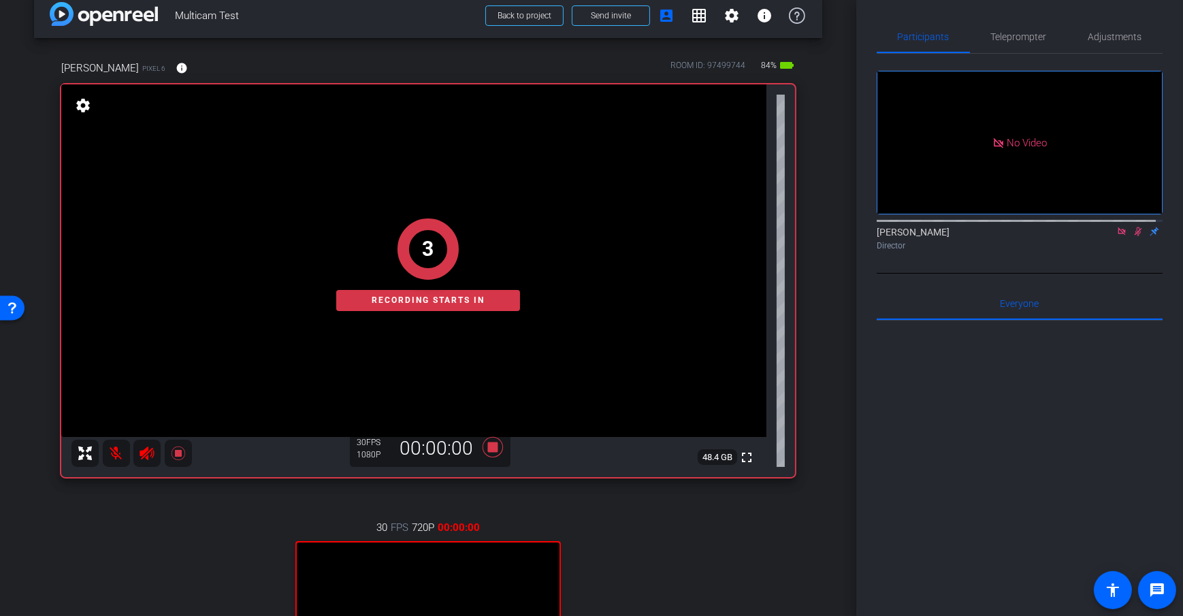
click at [846, 376] on div "arrow_back Multicam Test Back to project Send invite account_box grid_on settin…" at bounding box center [428, 288] width 857 height 616
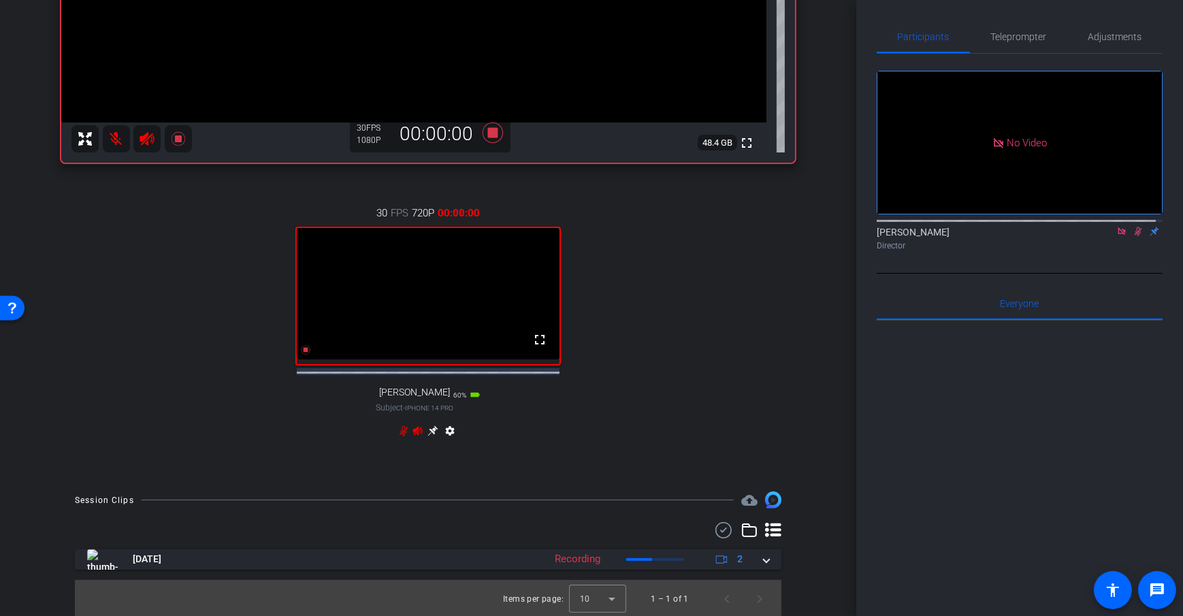
scroll to position [345, 0]
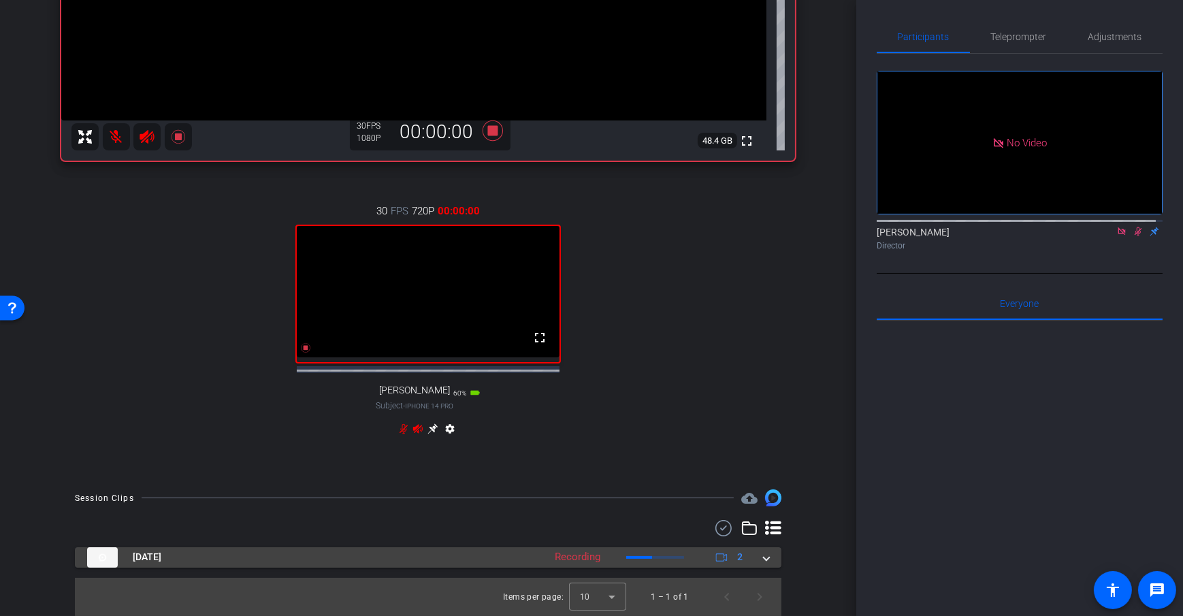
click at [763, 557] on mat-expansion-panel-header "Aug 13, 2025 Recording 2" at bounding box center [428, 557] width 707 height 20
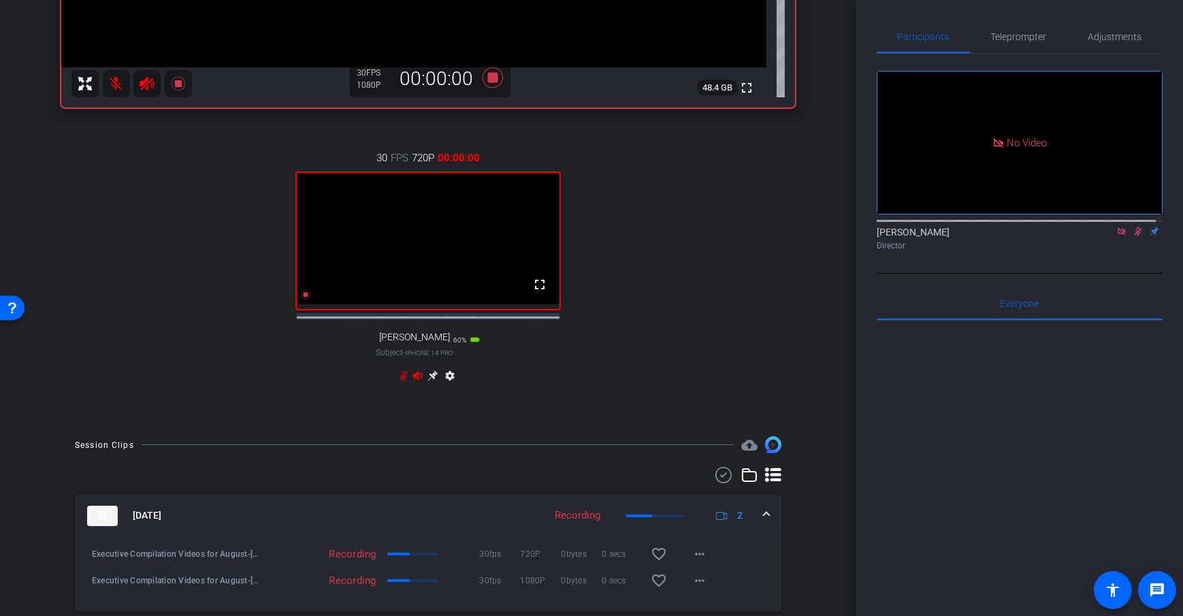
scroll to position [442, 0]
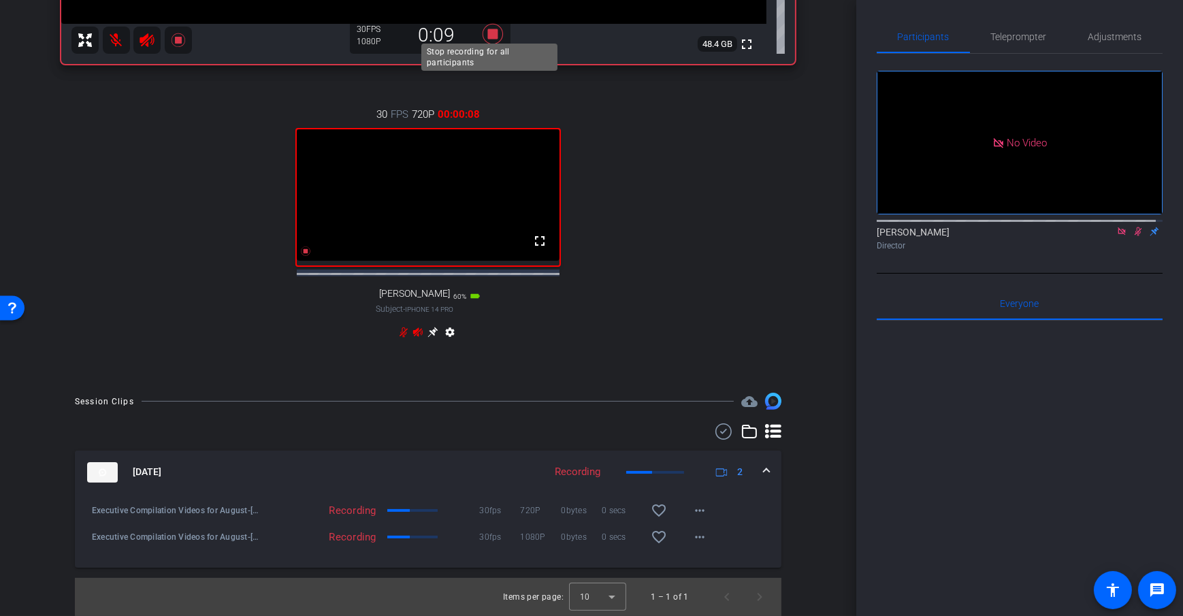
click at [492, 24] on icon at bounding box center [493, 34] width 20 height 20
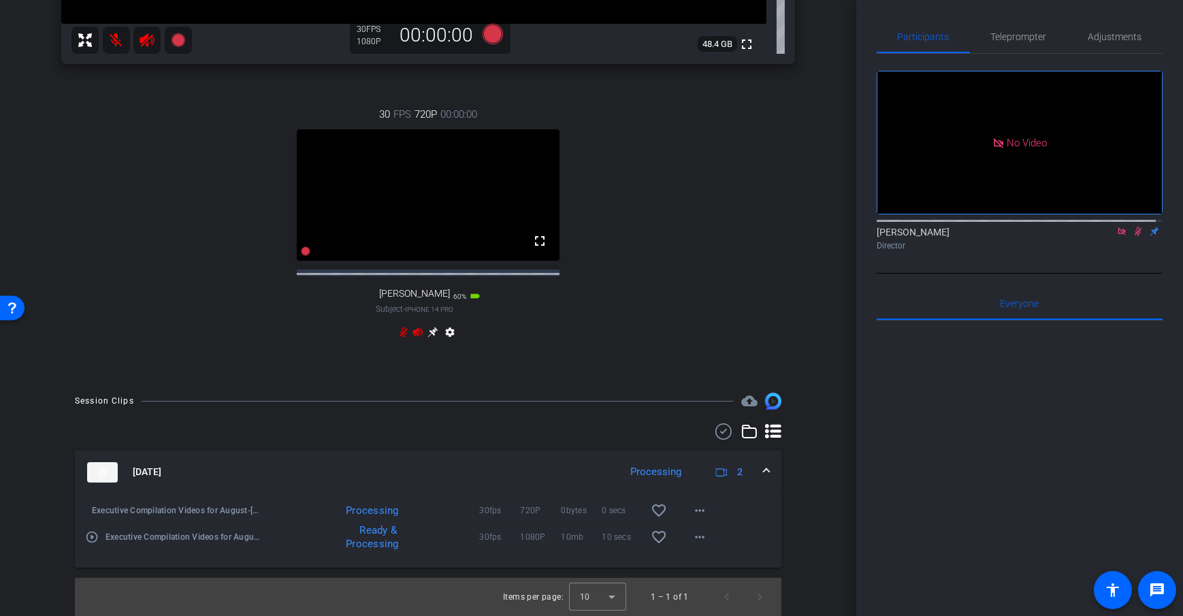
click at [791, 483] on div "Session Clips cloud_upload Aug 13, 2025 Processing 2 Executive Compilation Vide…" at bounding box center [428, 504] width 788 height 223
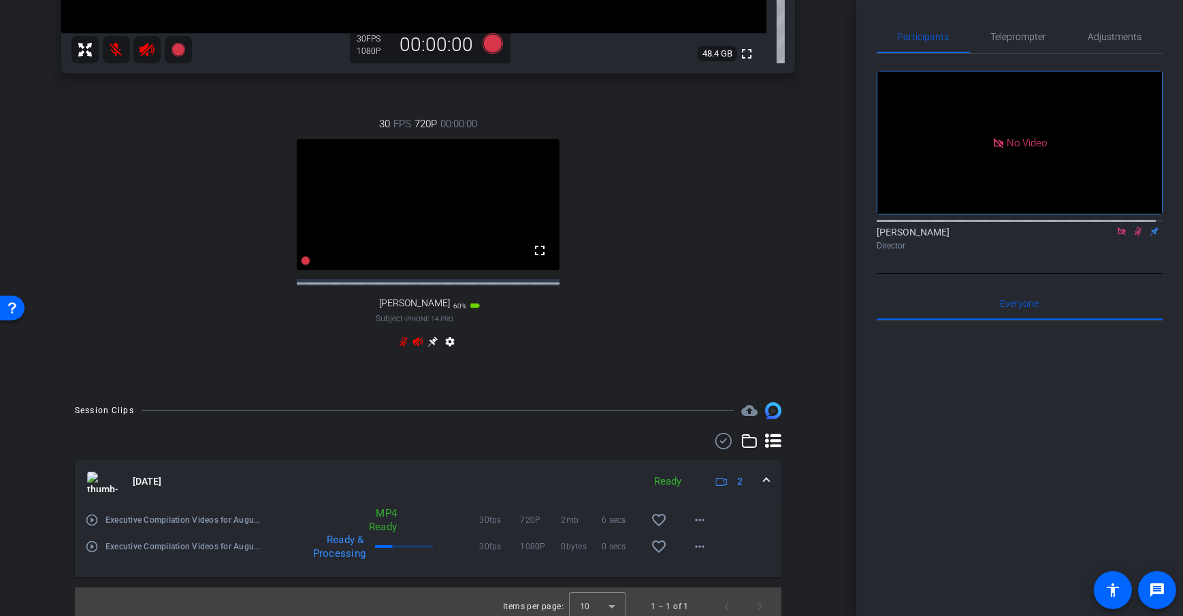
scroll to position [409, 0]
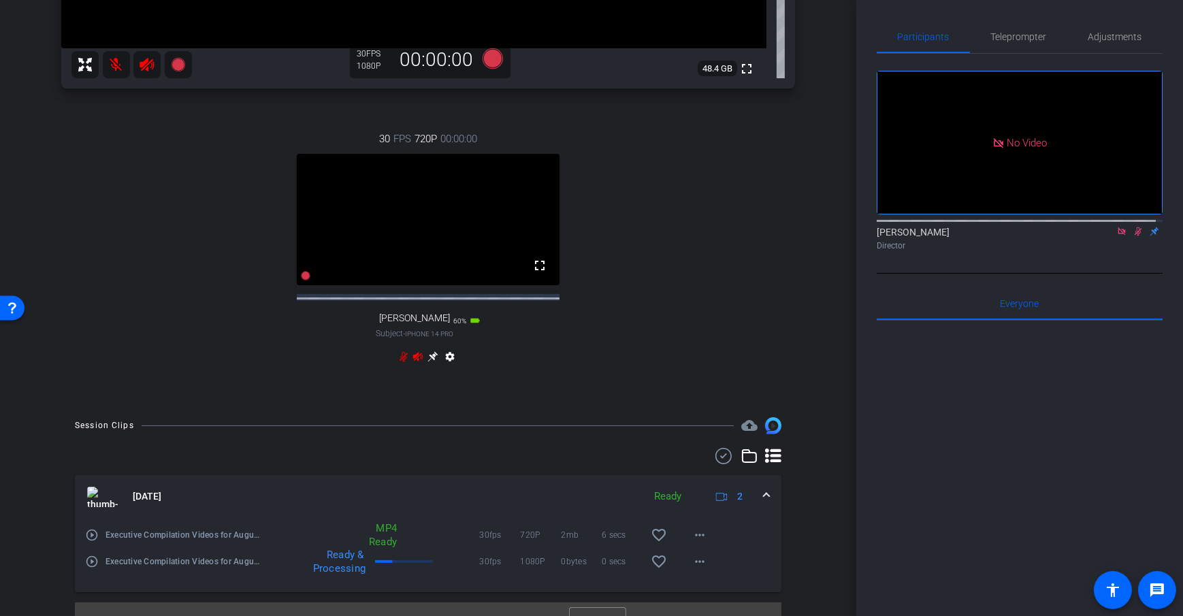
click at [767, 505] on mat-expansion-panel-header "Aug 13, 2025 Ready 2" at bounding box center [428, 497] width 707 height 44
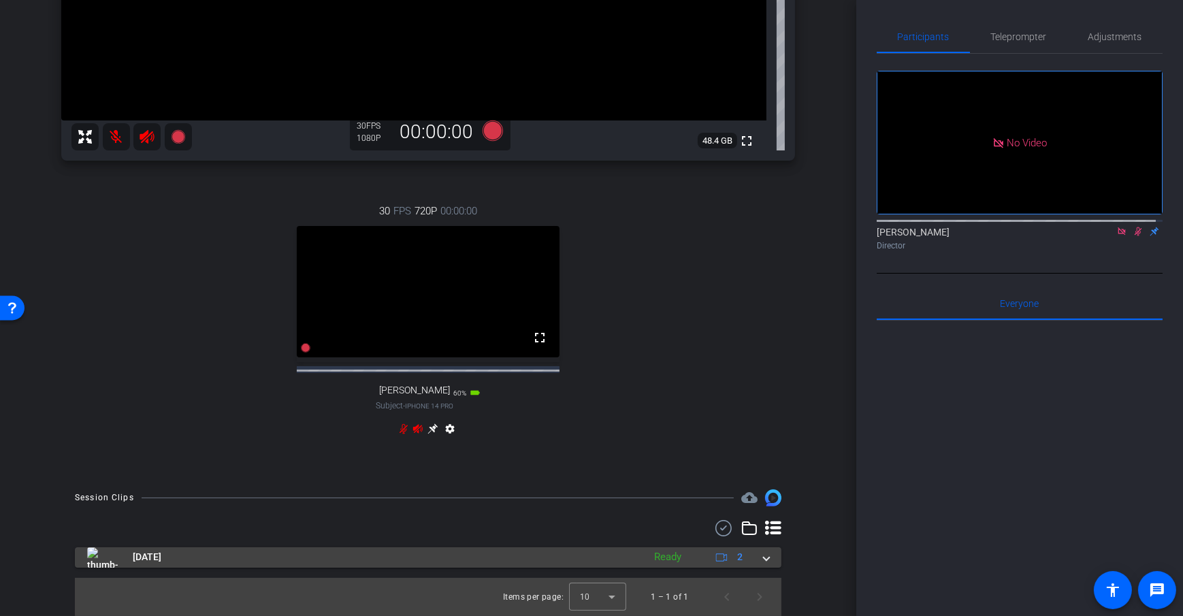
scroll to position [348, 0]
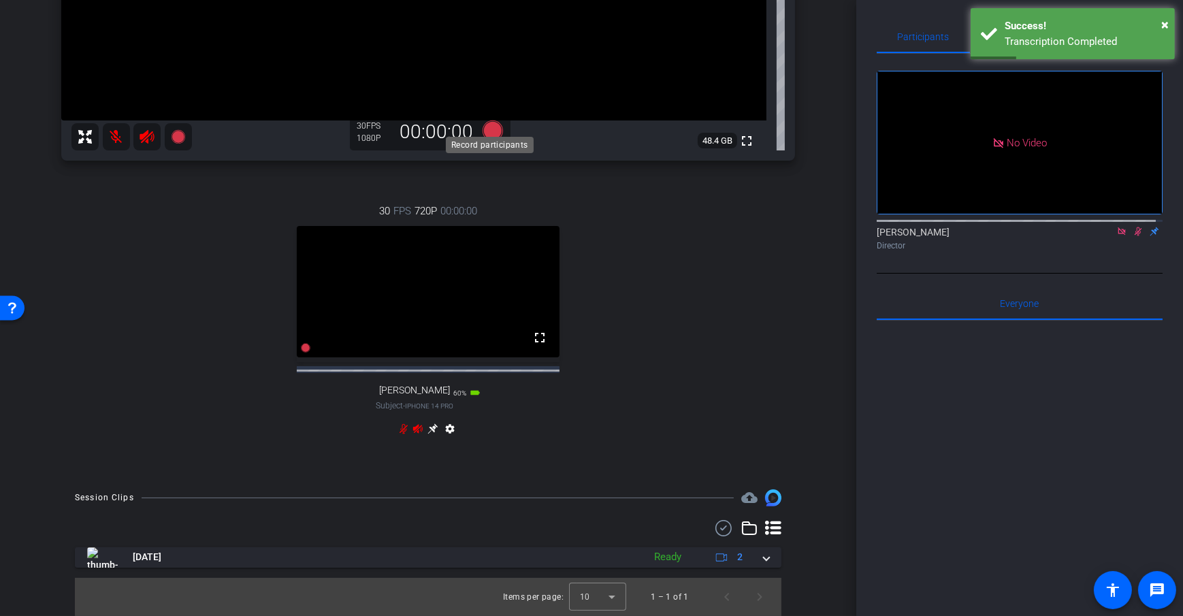
click at [489, 121] on icon at bounding box center [493, 131] width 20 height 20
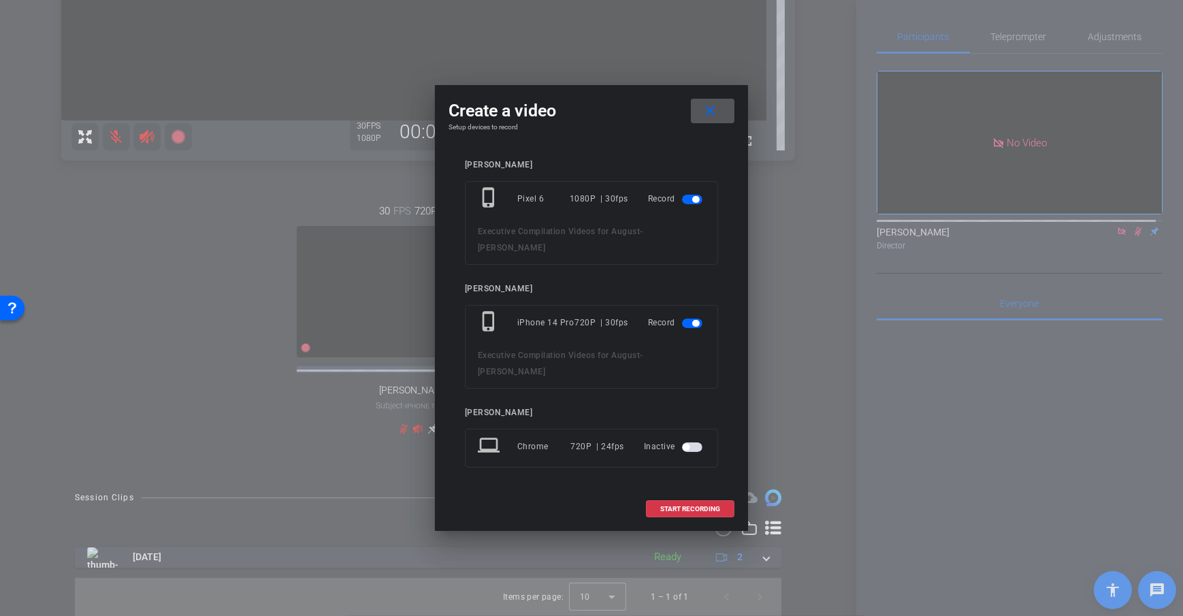
drag, startPoint x: 712, startPoint y: 135, endPoint x: 688, endPoint y: 140, distance: 23.6
click at [712, 120] on mat-icon "close" at bounding box center [710, 111] width 17 height 17
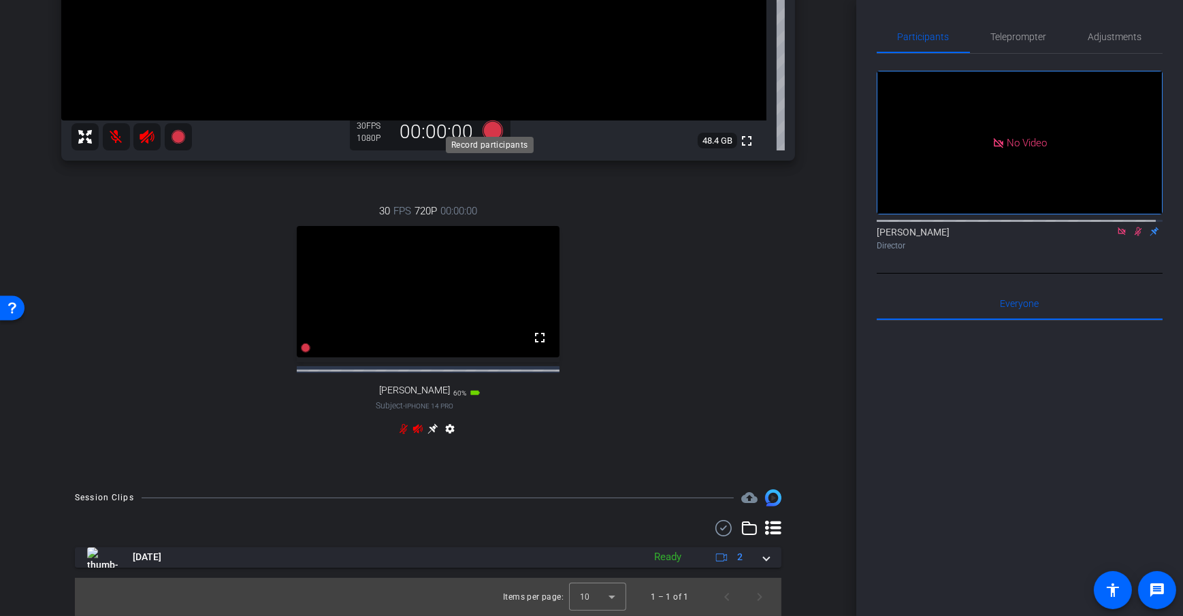
click at [485, 121] on icon at bounding box center [493, 131] width 20 height 20
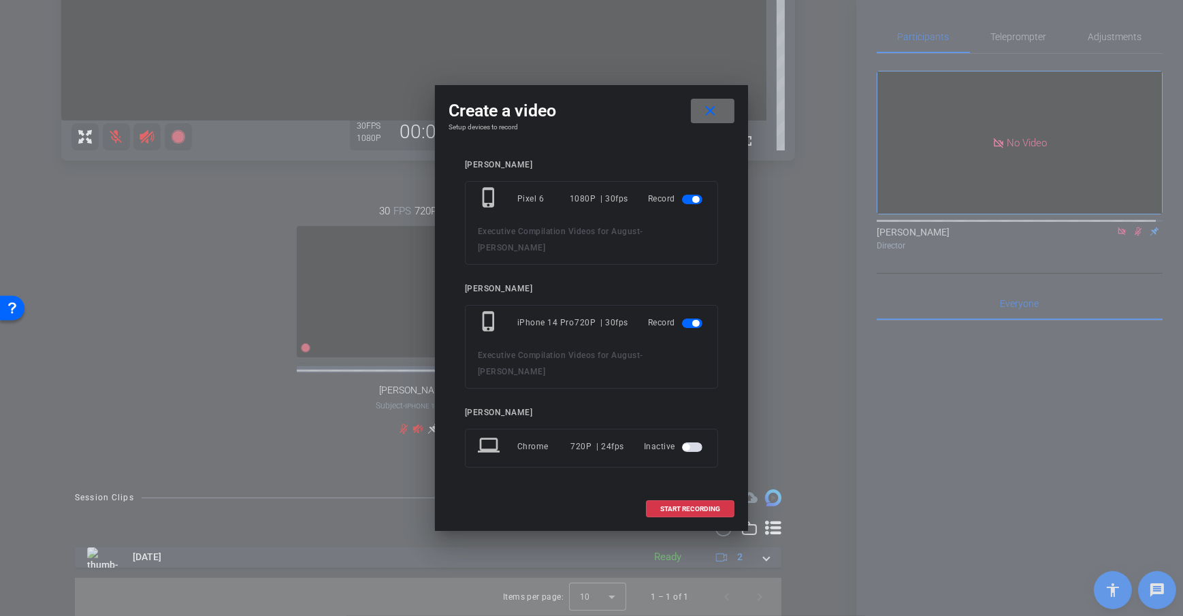
click at [722, 127] on span at bounding box center [713, 111] width 44 height 33
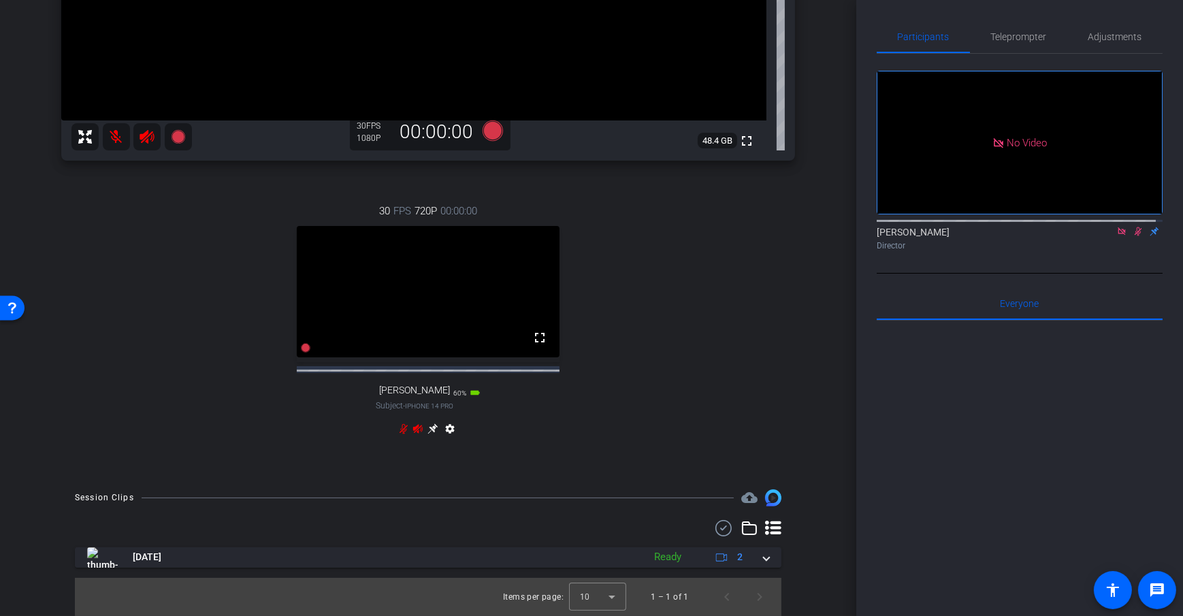
scroll to position [30, 0]
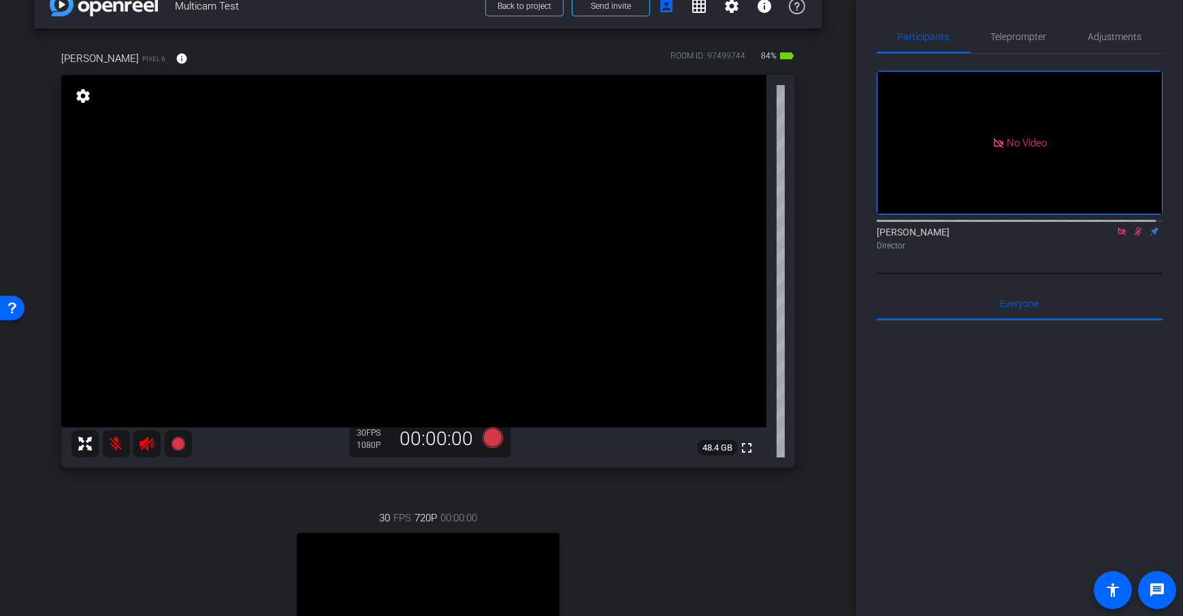
click at [810, 260] on div "Dan H Pixel 6 info ROOM ID: 97499744 84% battery_std fullscreen settings 48.4 G…" at bounding box center [428, 406] width 788 height 754
